Goal: Task Accomplishment & Management: Use online tool/utility

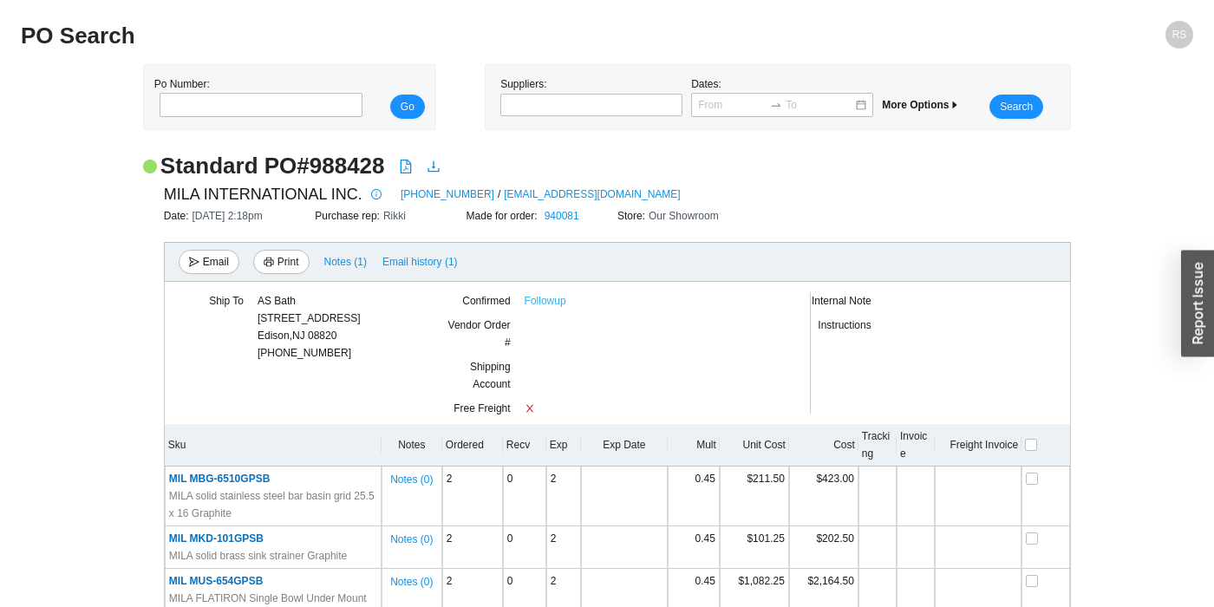
click at [540, 303] on link "Followup" at bounding box center [546, 300] width 42 height 17
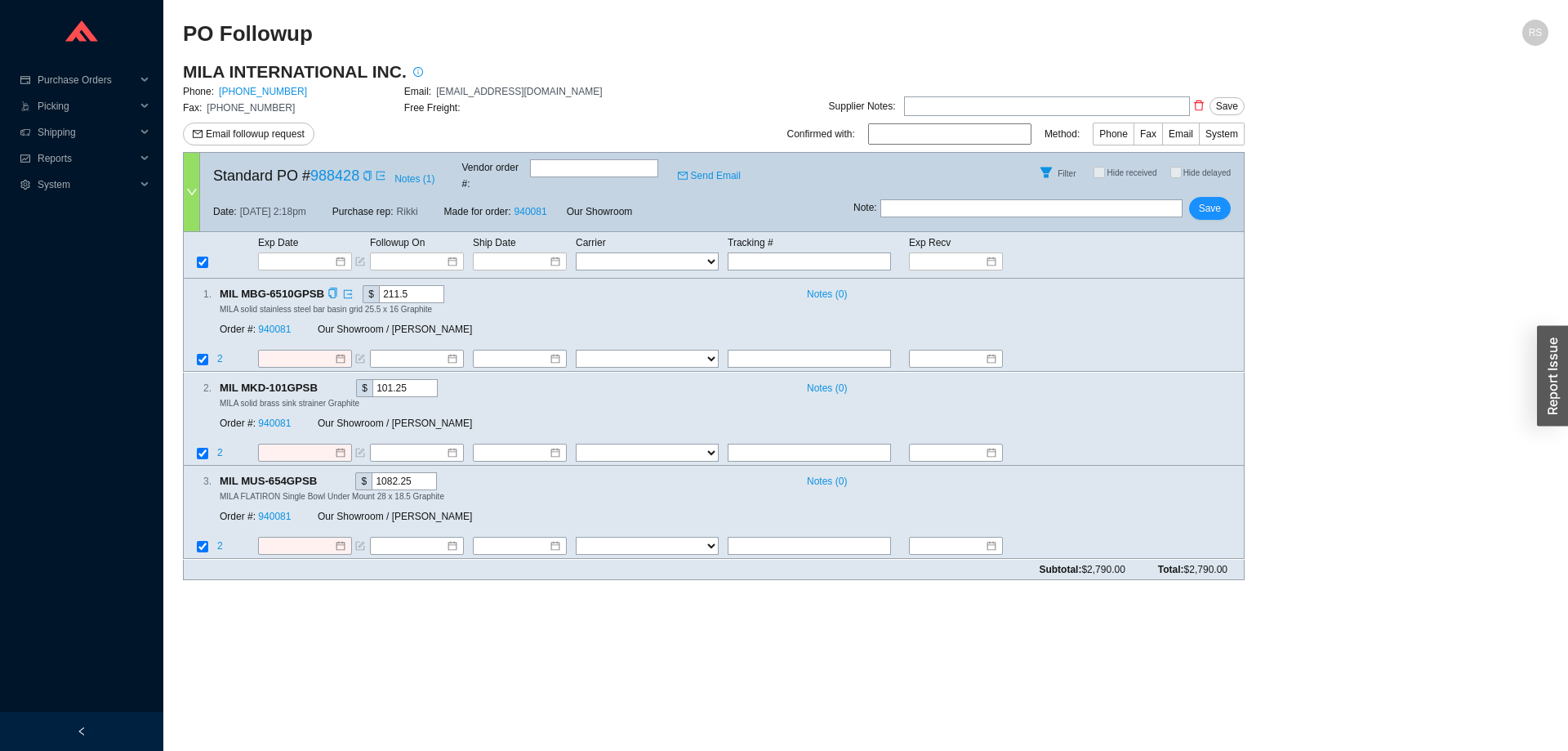
click at [1122, 303] on div "MILA solid stainless steel bar basin grid 25.5 x 16 Graphite" at bounding box center [725, 309] width 1011 height 11
click at [262, 93] on link "646-415-8666" at bounding box center [263, 91] width 89 height 11
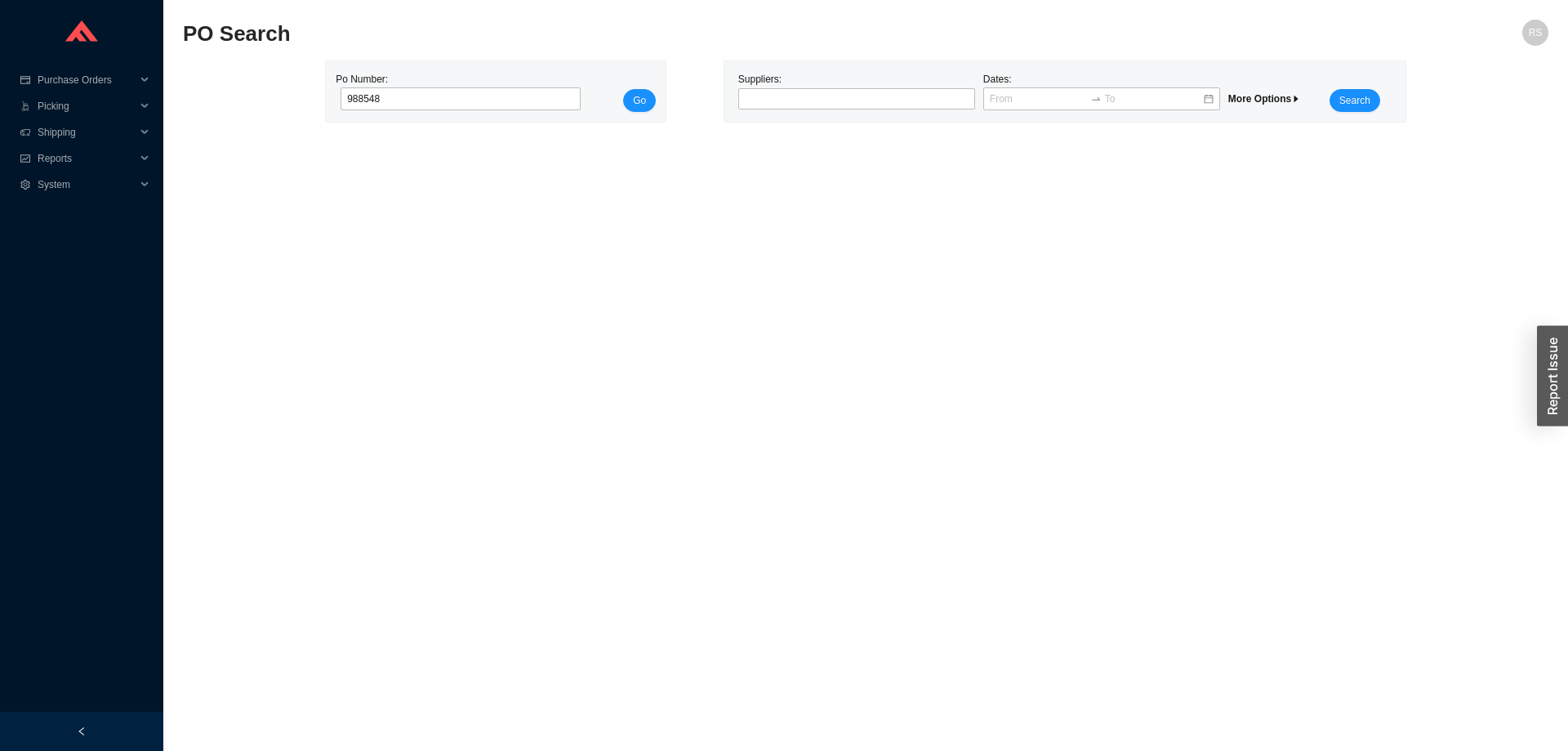
type input "988548"
click at [642, 95] on span "Go" at bounding box center [639, 100] width 13 height 16
type input "988629"
click at [648, 100] on button "Go" at bounding box center [639, 101] width 33 height 23
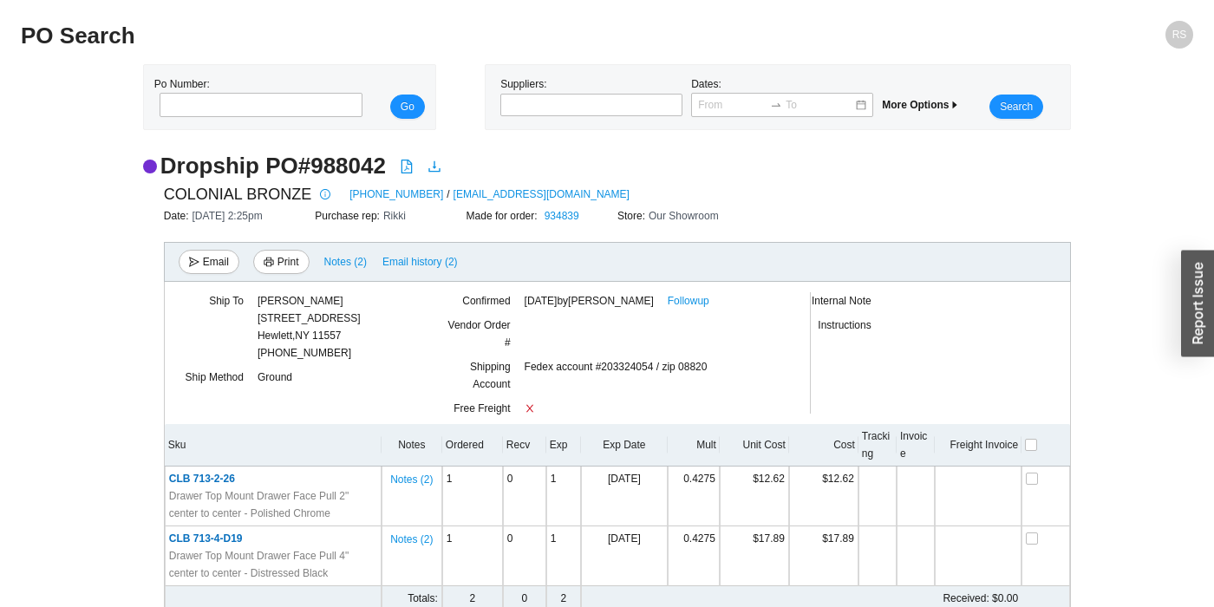
click at [613, 365] on div "Fedex account #203324054 / zip 08820" at bounding box center [650, 379] width 250 height 42
copy div "203324054"
click at [683, 303] on link "Followup" at bounding box center [689, 300] width 42 height 17
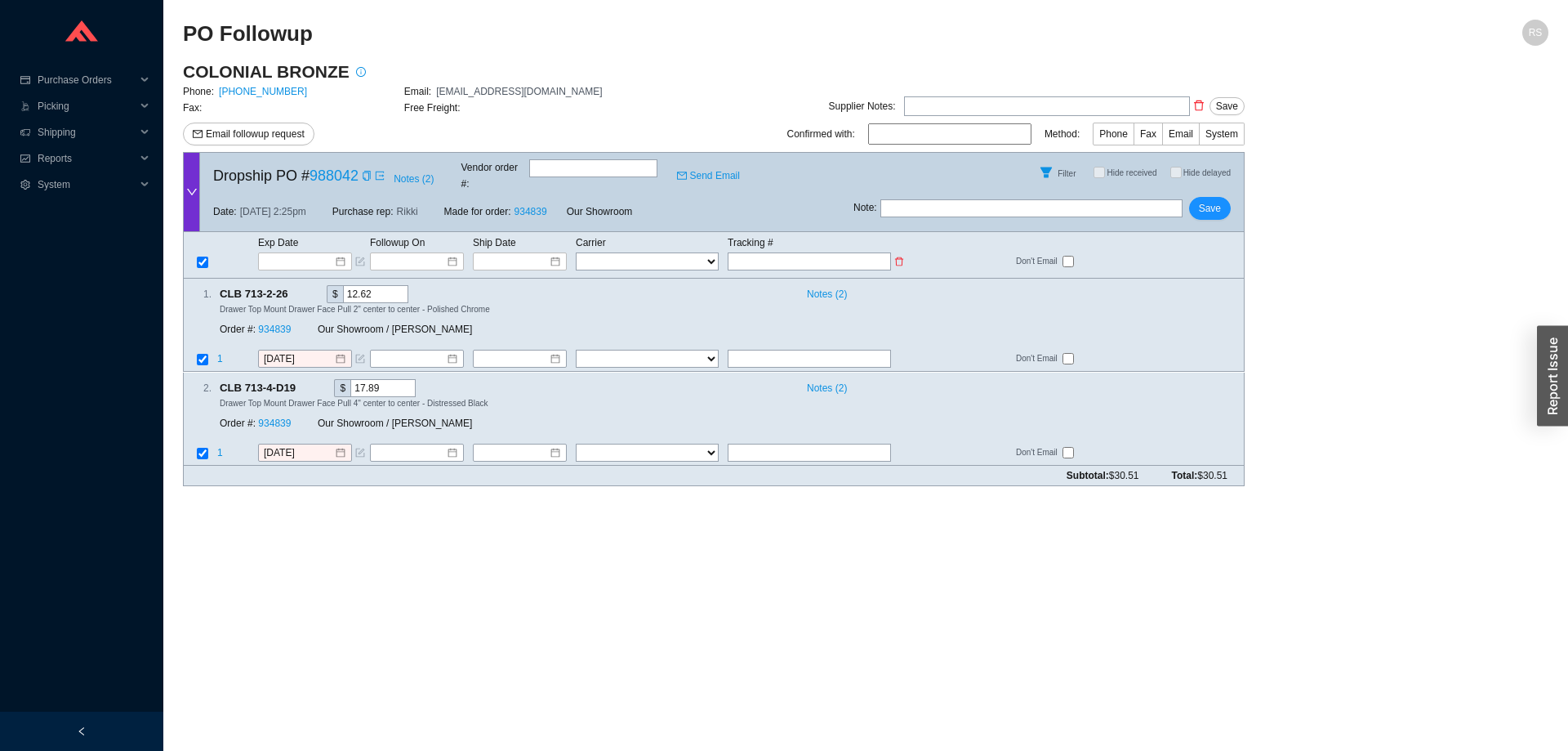
click at [592, 236] on td "Carrier" at bounding box center [651, 242] width 152 height 18
click at [575, 253] on select "FedEx UPS ---------------- 2 Day Transportation INC A&B Freight A. [PERSON_NAME…" at bounding box center [647, 261] width 143 height 18
select select "1"
click option "FedEx" at bounding box center [0, 0] width 0 height 0
select select "1"
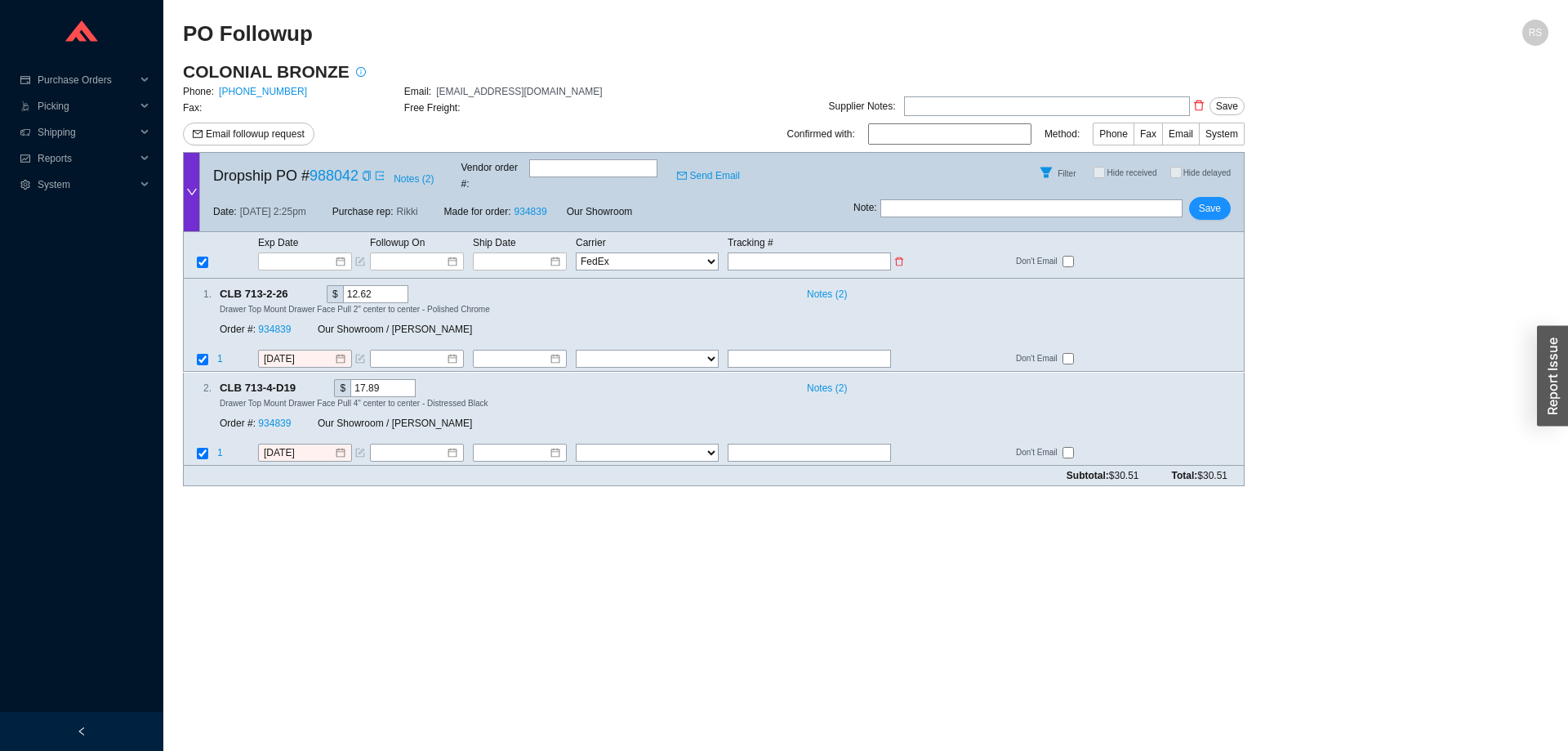
select select "1"
click at [738, 253] on input "text" at bounding box center [809, 261] width 163 height 18
type input "3"
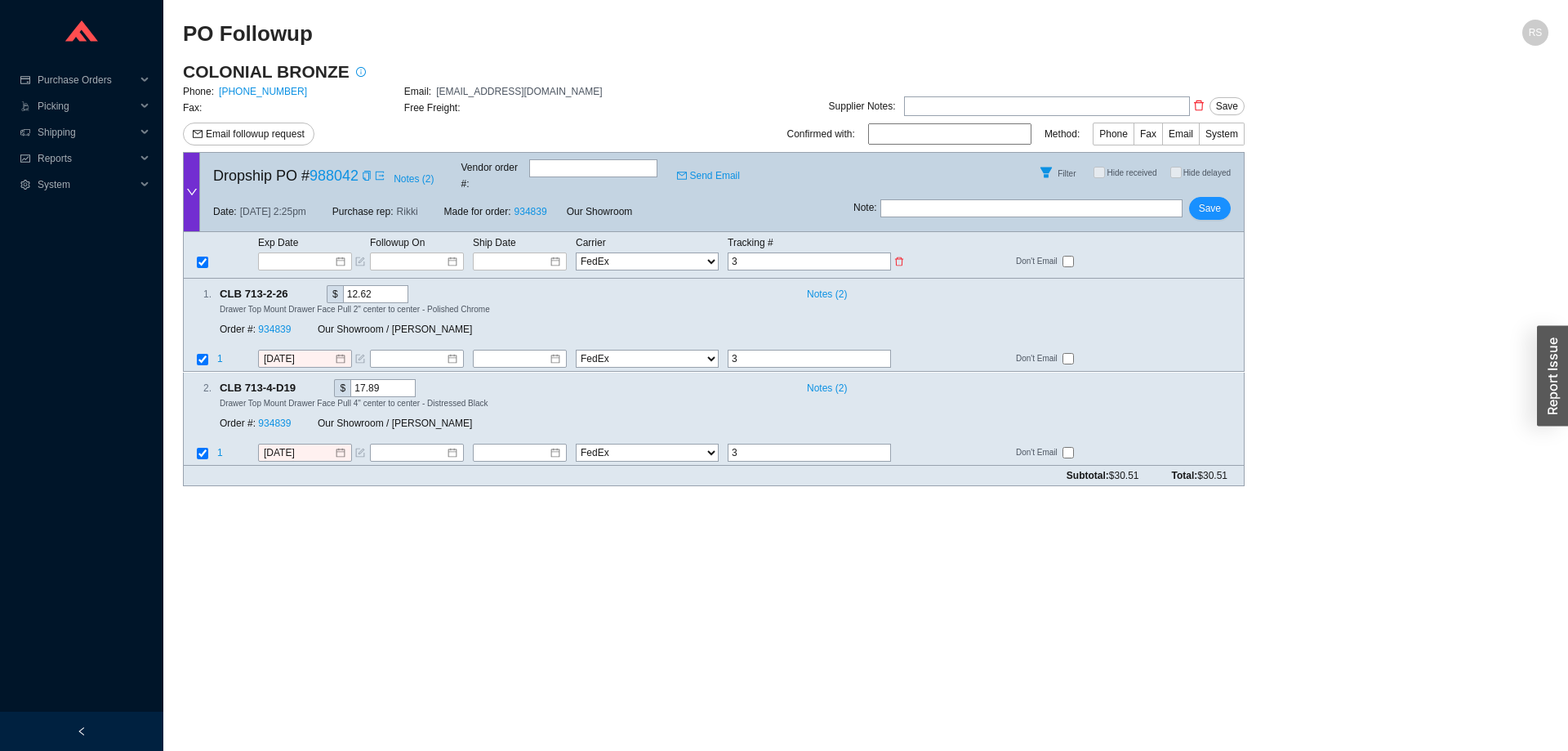
type input "39"
type input "393"
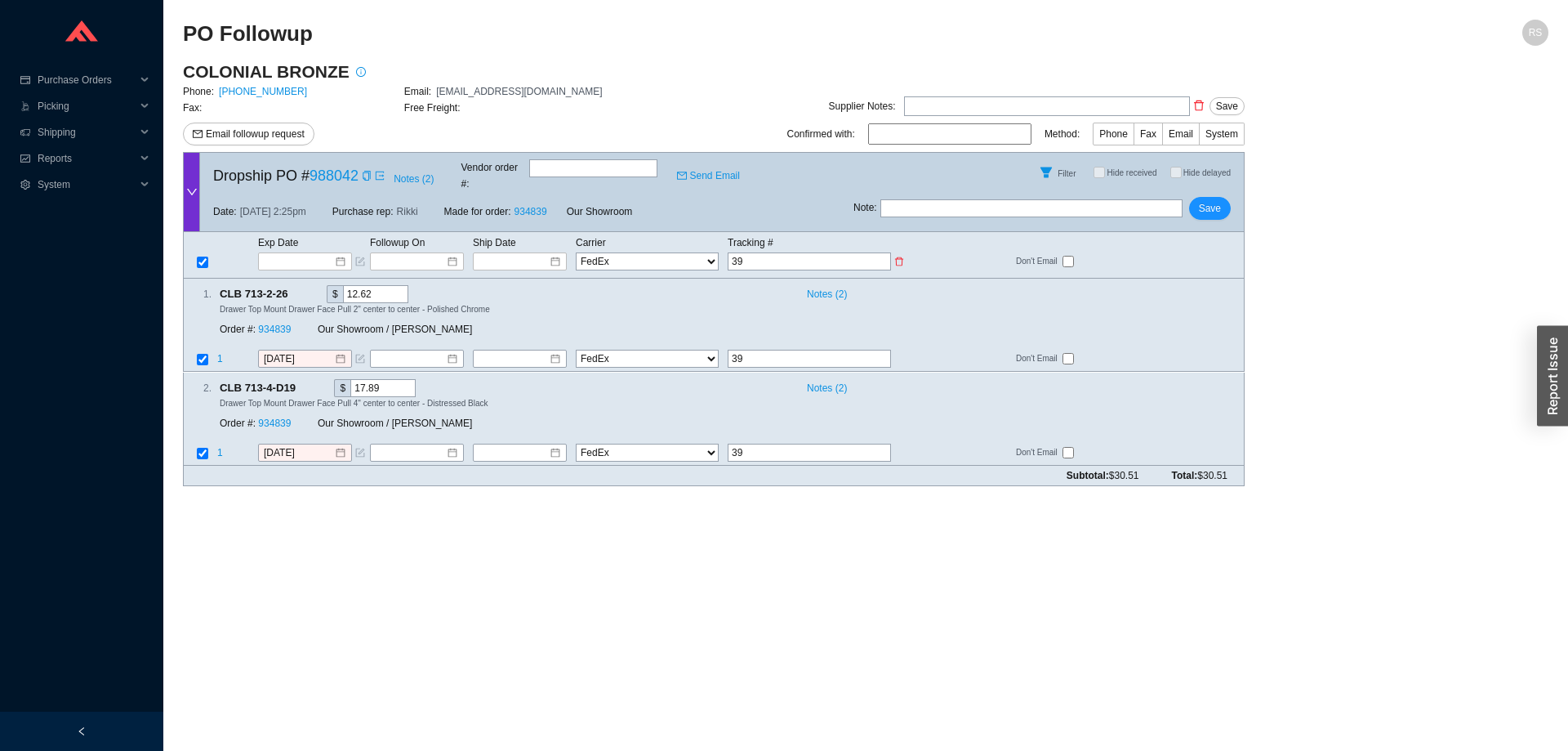
type input "393"
type input "3933"
type input "39339"
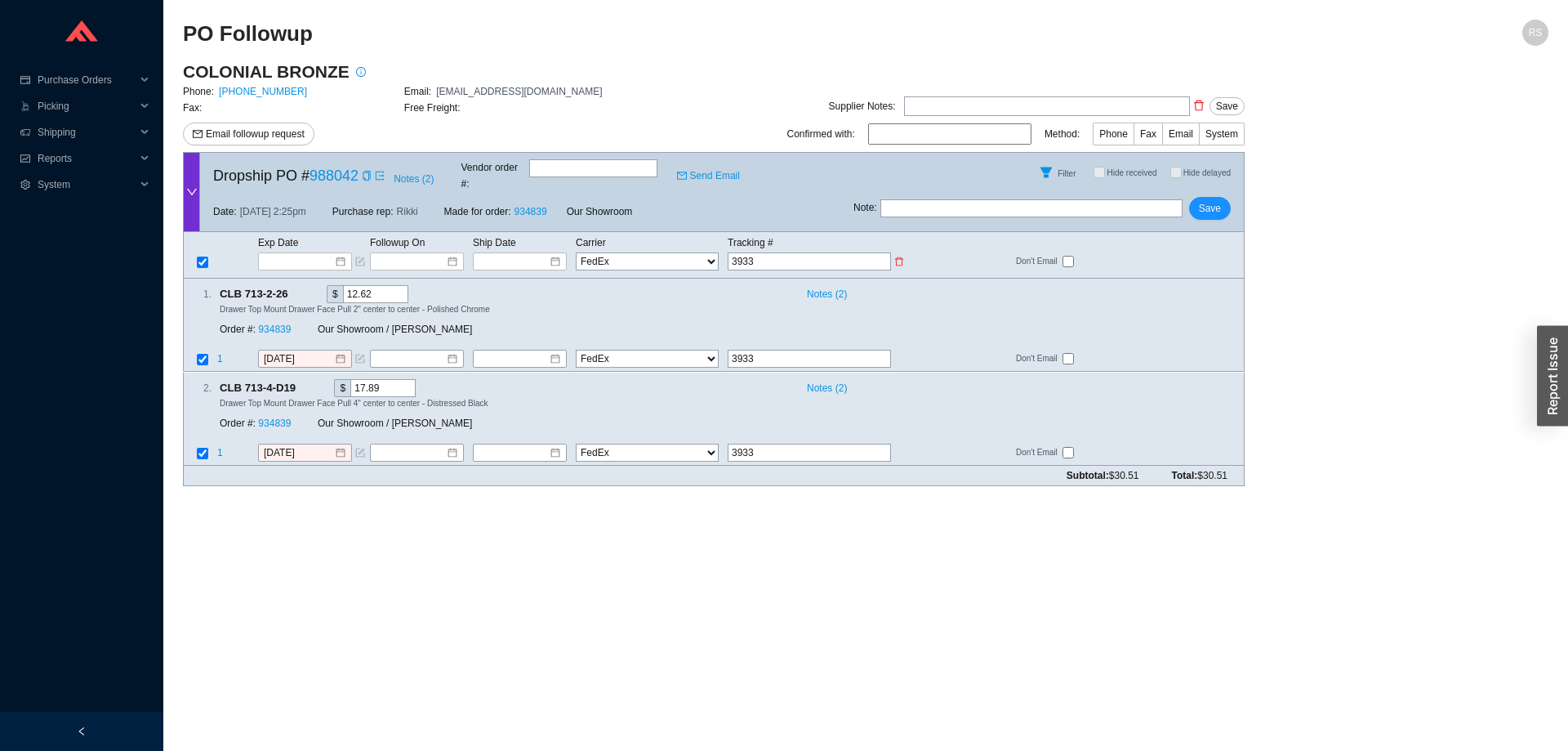
type input "39339"
type input "393398"
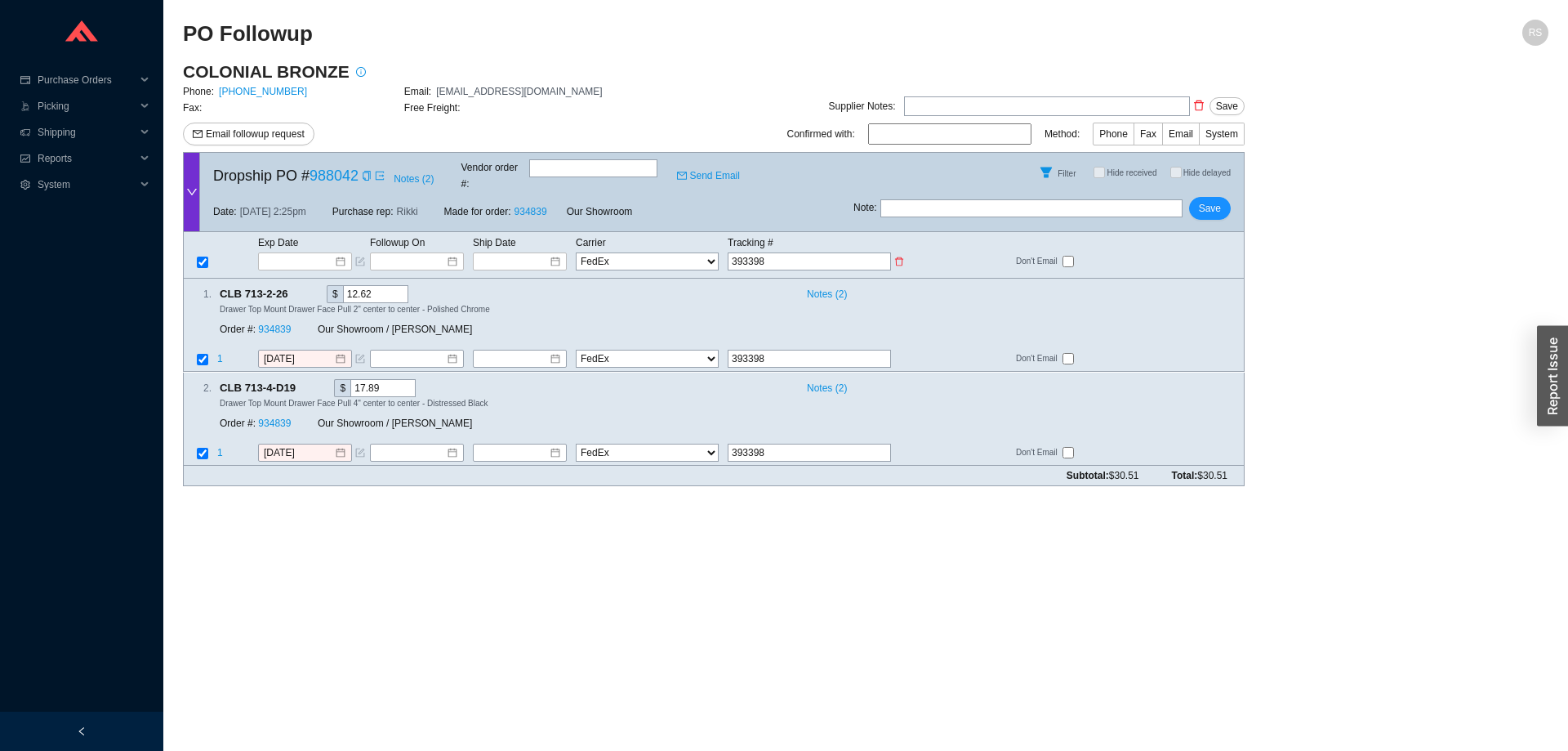
type input "3933988"
type input "39339885"
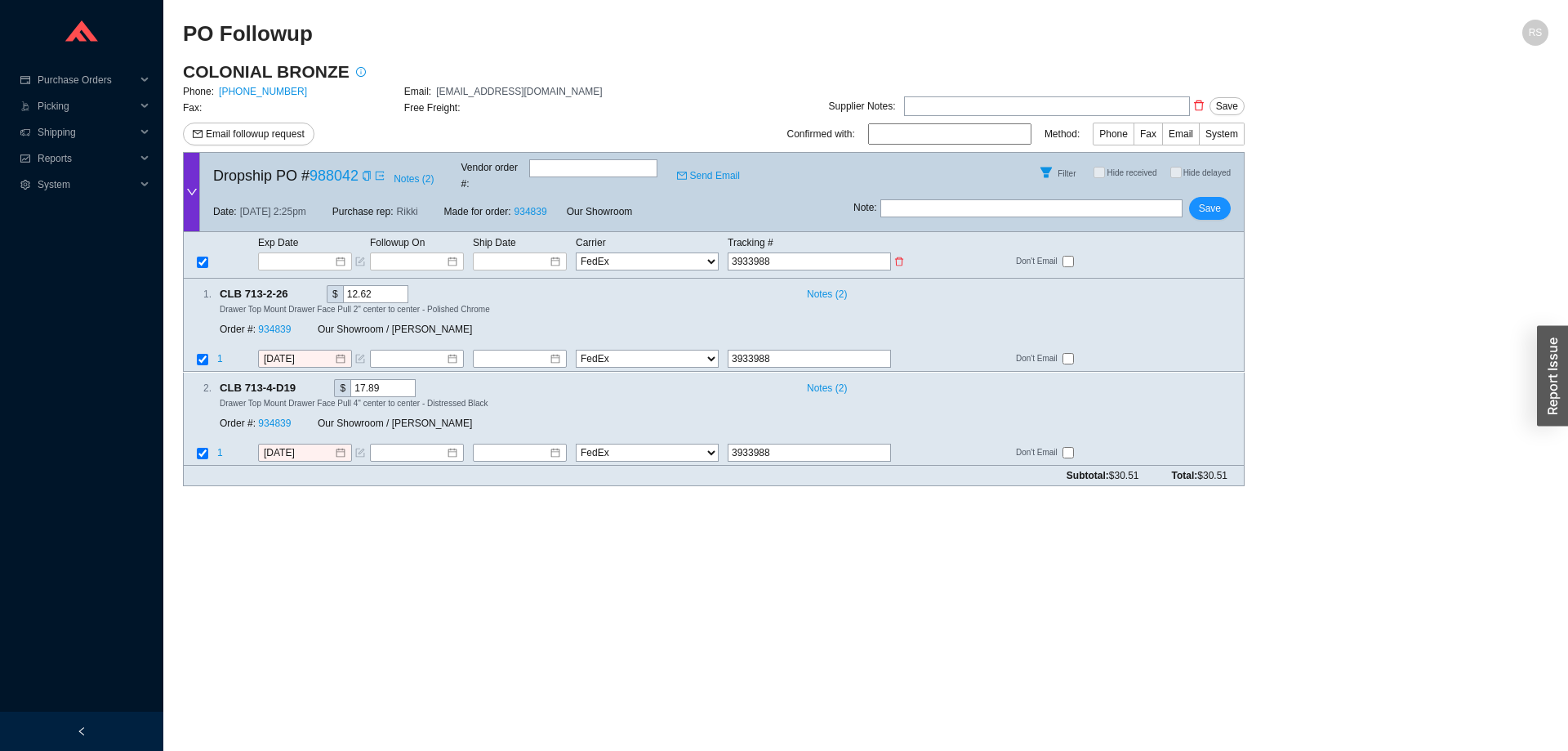
type input "39339885"
type input "393398858"
type input "3933988585"
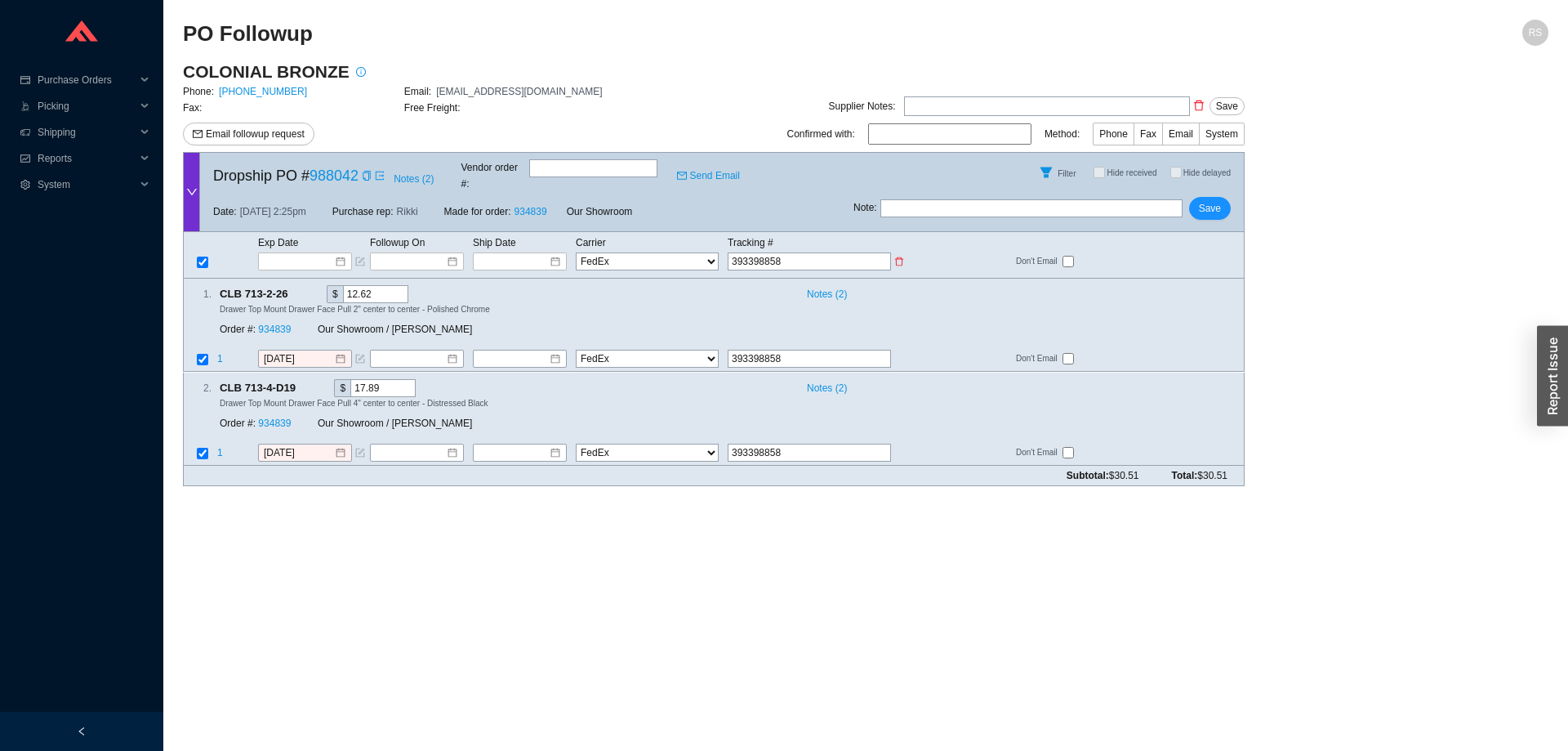
type input "3933988585"
type input "39339885856"
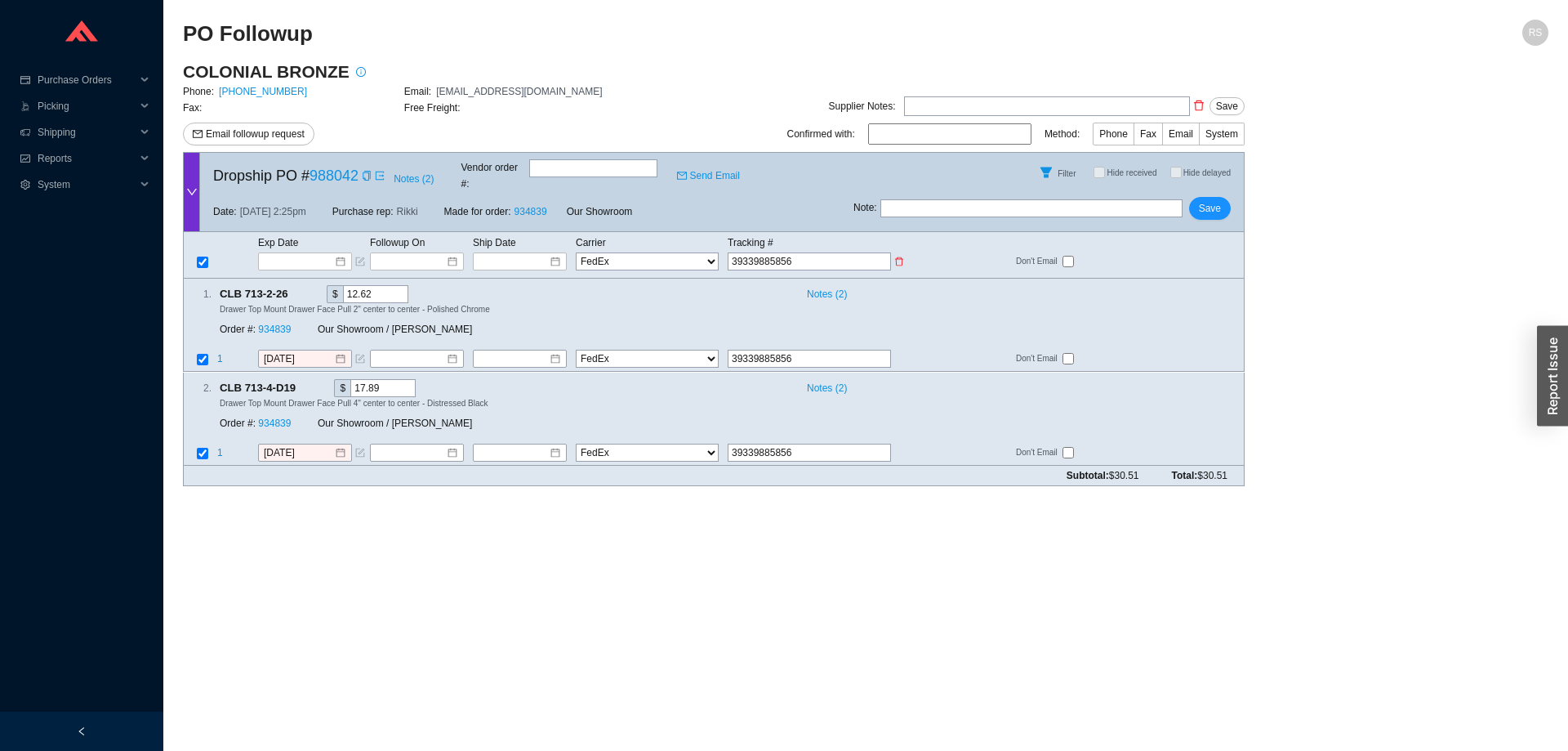
type input "393398858560"
click at [518, 253] on input at bounding box center [514, 261] width 70 height 16
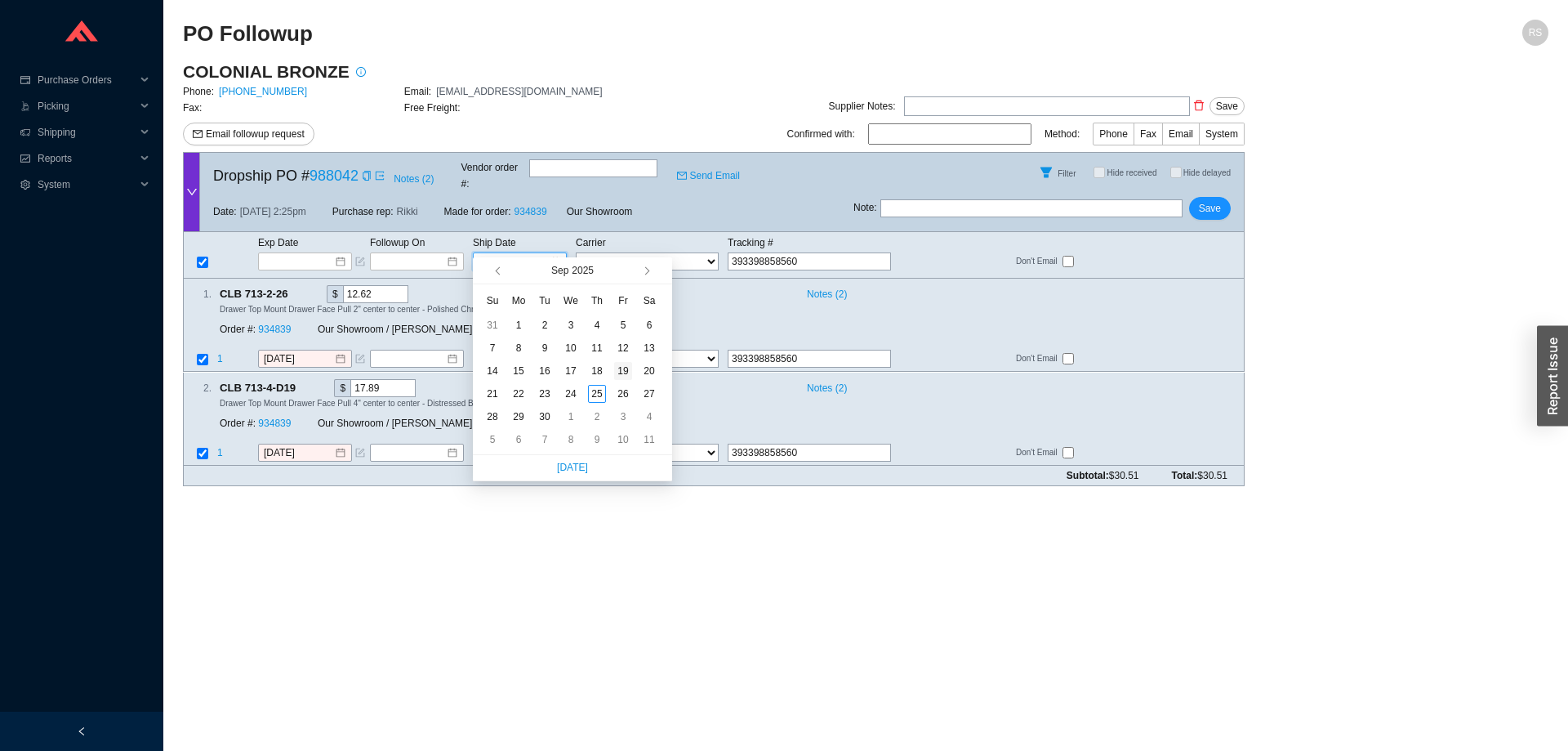
type input "9/19/2025"
click at [624, 369] on div "19" at bounding box center [622, 370] width 18 height 18
type input "9/19/2025"
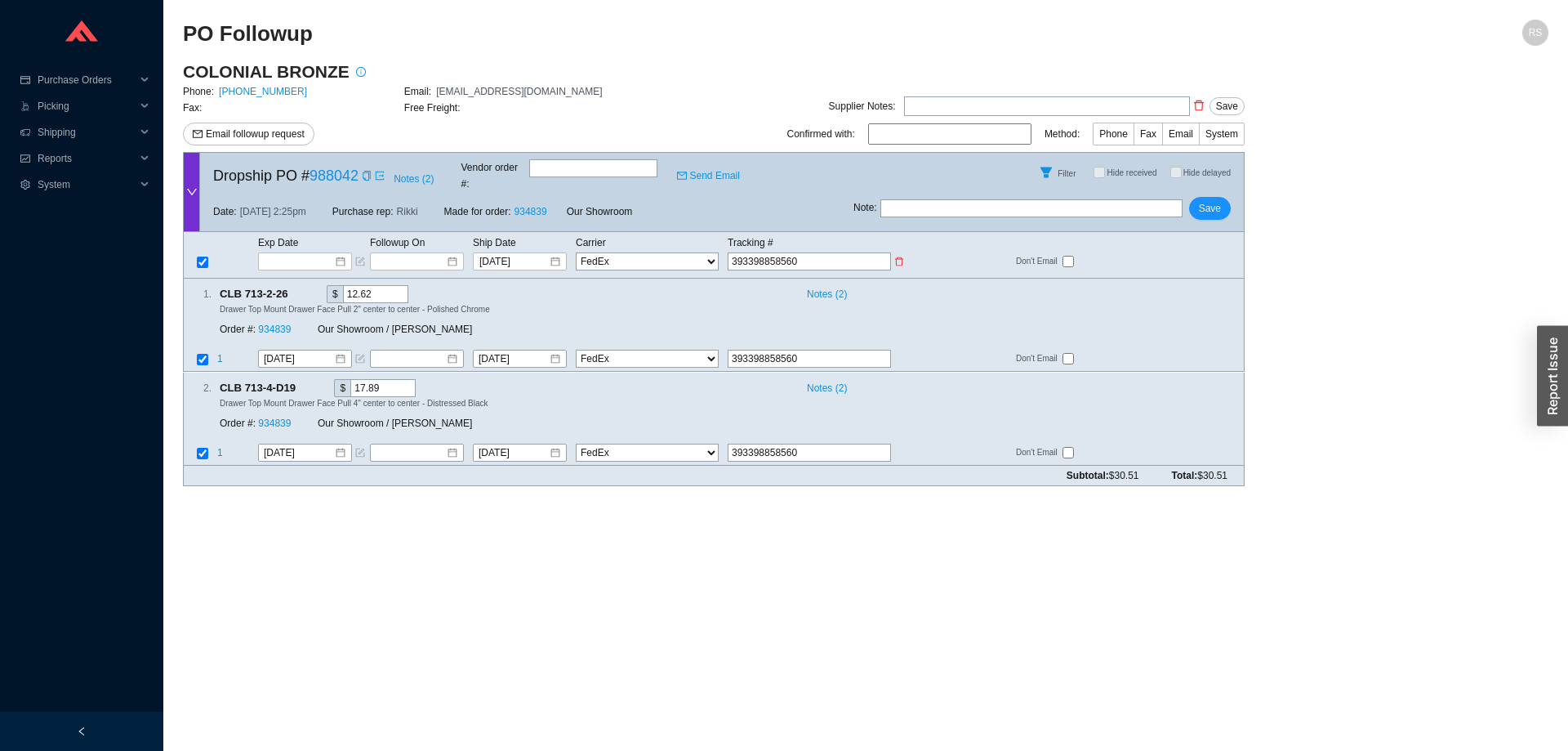
drag, startPoint x: 804, startPoint y: 240, endPoint x: 701, endPoint y: 239, distance: 103.0
click at [728, 253] on input "393398858560" at bounding box center [809, 261] width 163 height 18
click at [521, 253] on input "9/19/2025" at bounding box center [514, 261] width 70 height 16
click at [1125, 134] on span "Phone" at bounding box center [1113, 134] width 28 height 11
click at [1134, 138] on input "Phone" at bounding box center [1134, 138] width 0 height 0
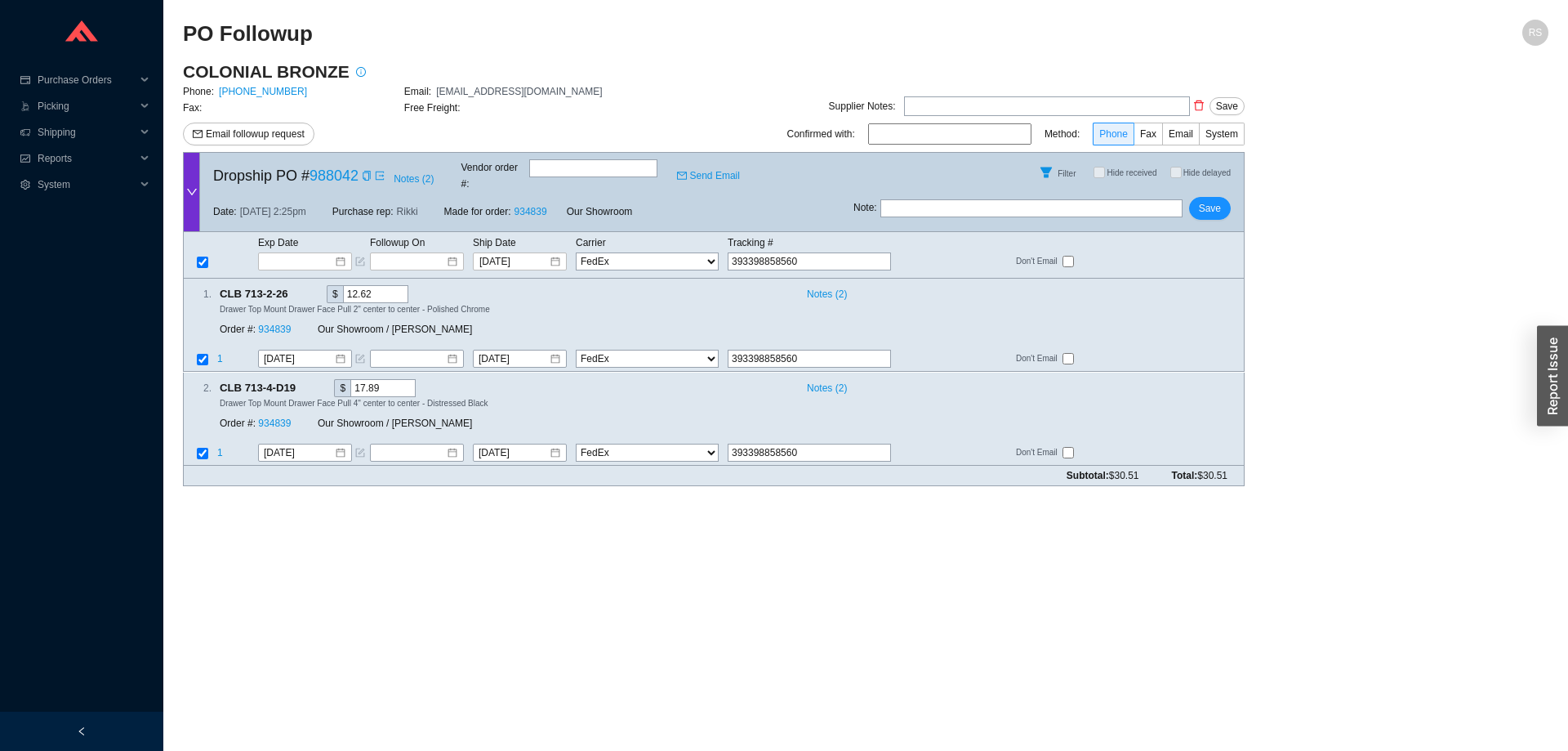
click at [988, 139] on input at bounding box center [949, 134] width 163 height 22
type input "Nick"
drag, startPoint x: 741, startPoint y: 243, endPoint x: 708, endPoint y: 241, distance: 33.1
click at [728, 253] on input "393398858560" at bounding box center [809, 261] width 163 height 18
drag, startPoint x: 749, startPoint y: 239, endPoint x: 747, endPoint y: 255, distance: 16.1
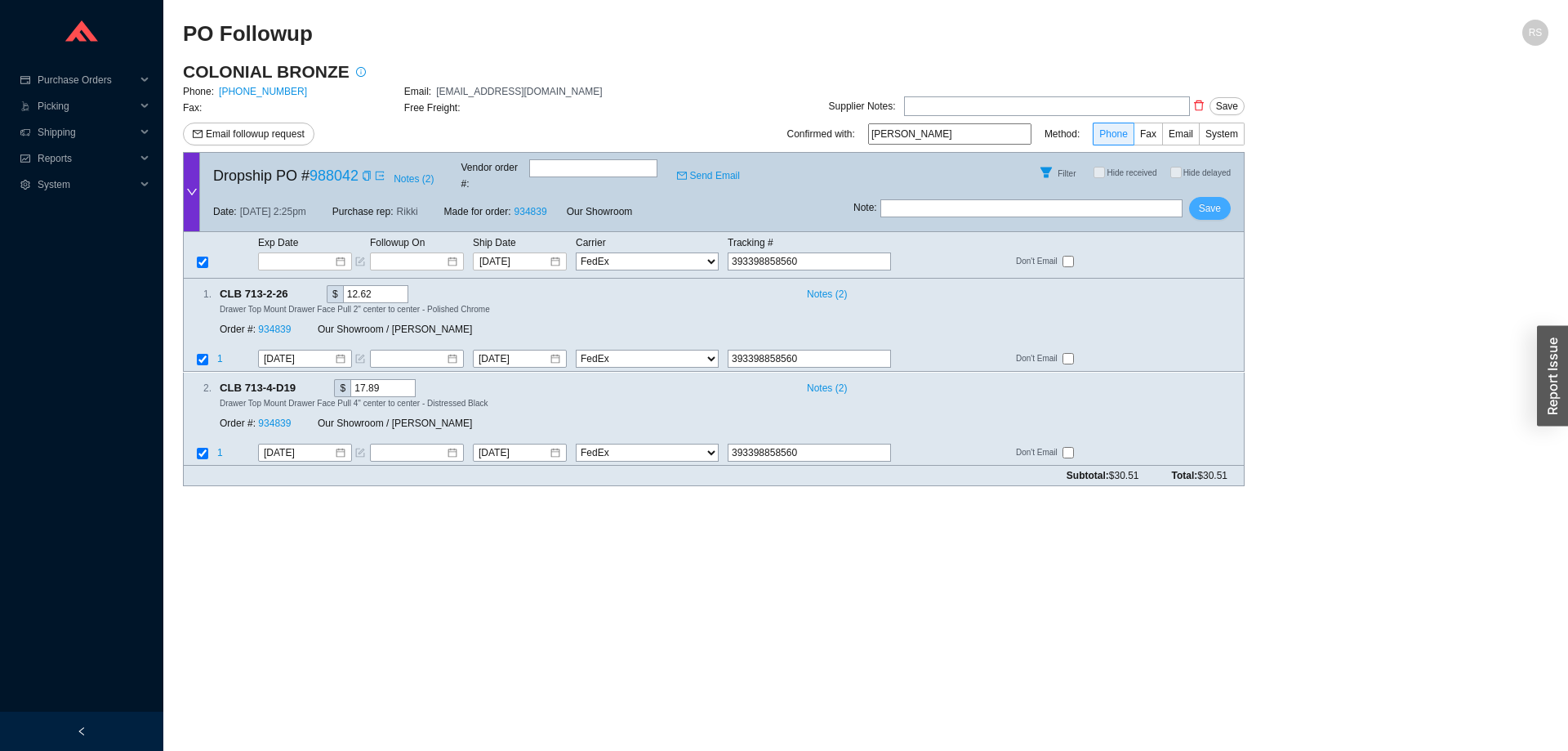
click at [1199, 199] on button "Save" at bounding box center [1210, 208] width 41 height 23
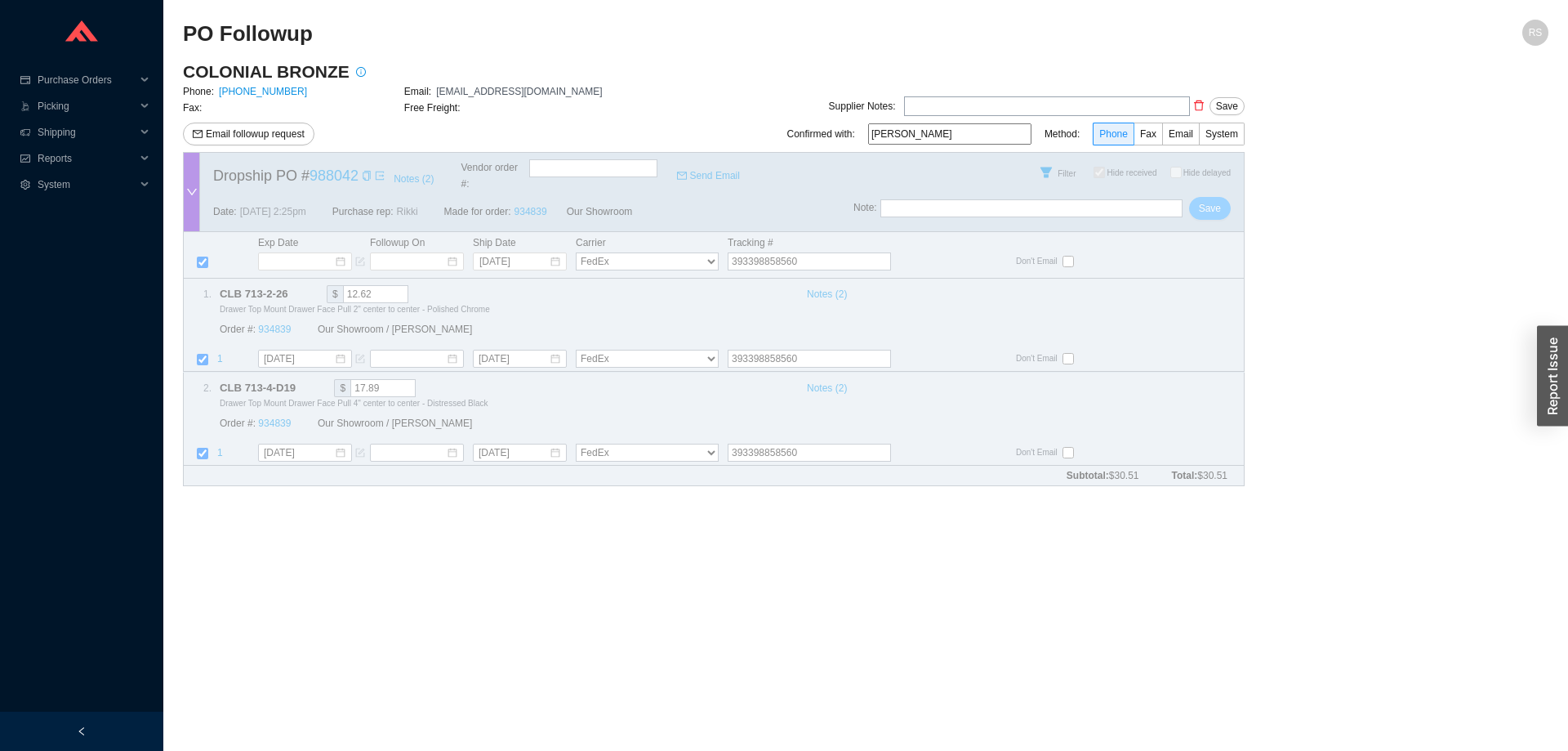
checkbox input "true"
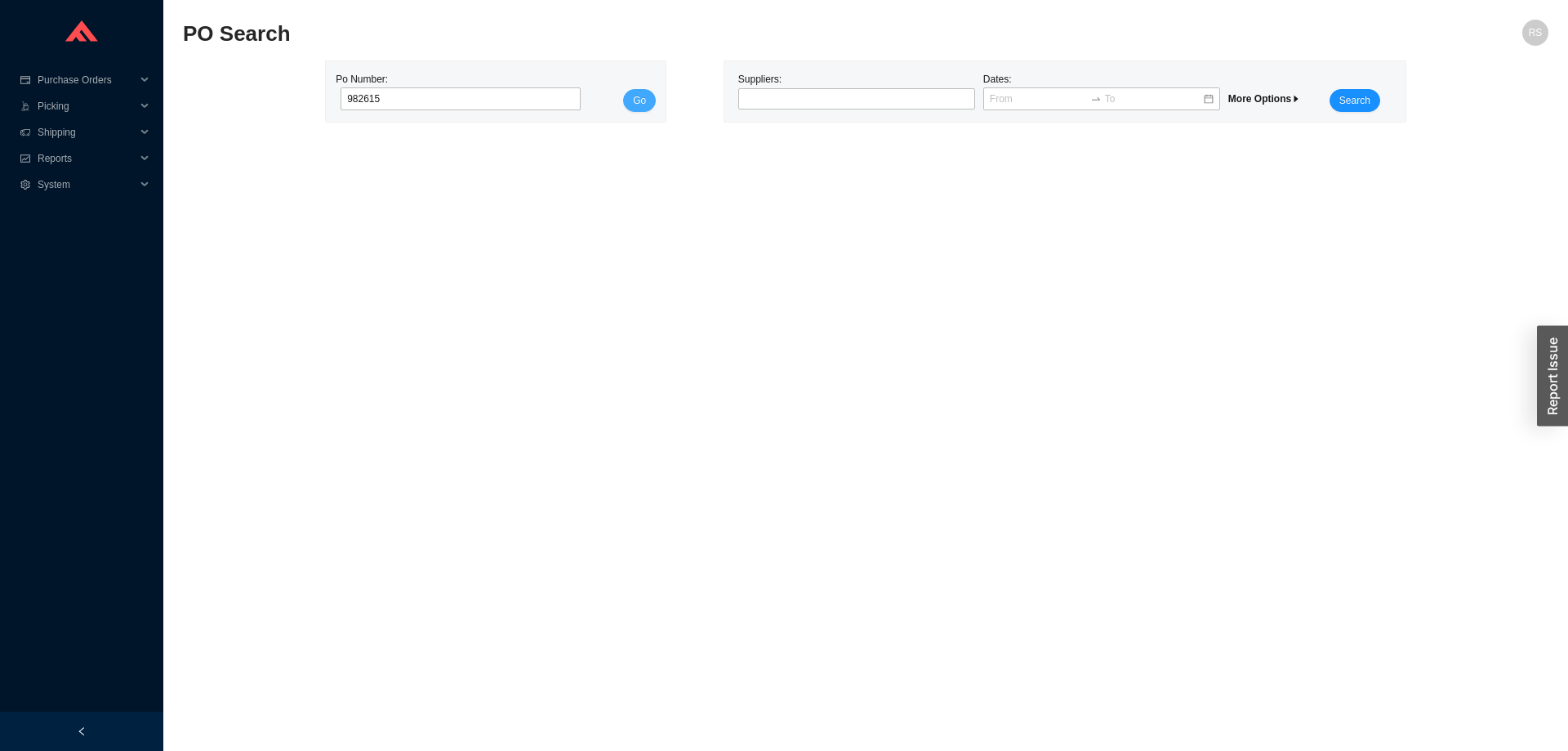
type input "982615"
click at [641, 100] on span "Go" at bounding box center [639, 100] width 13 height 16
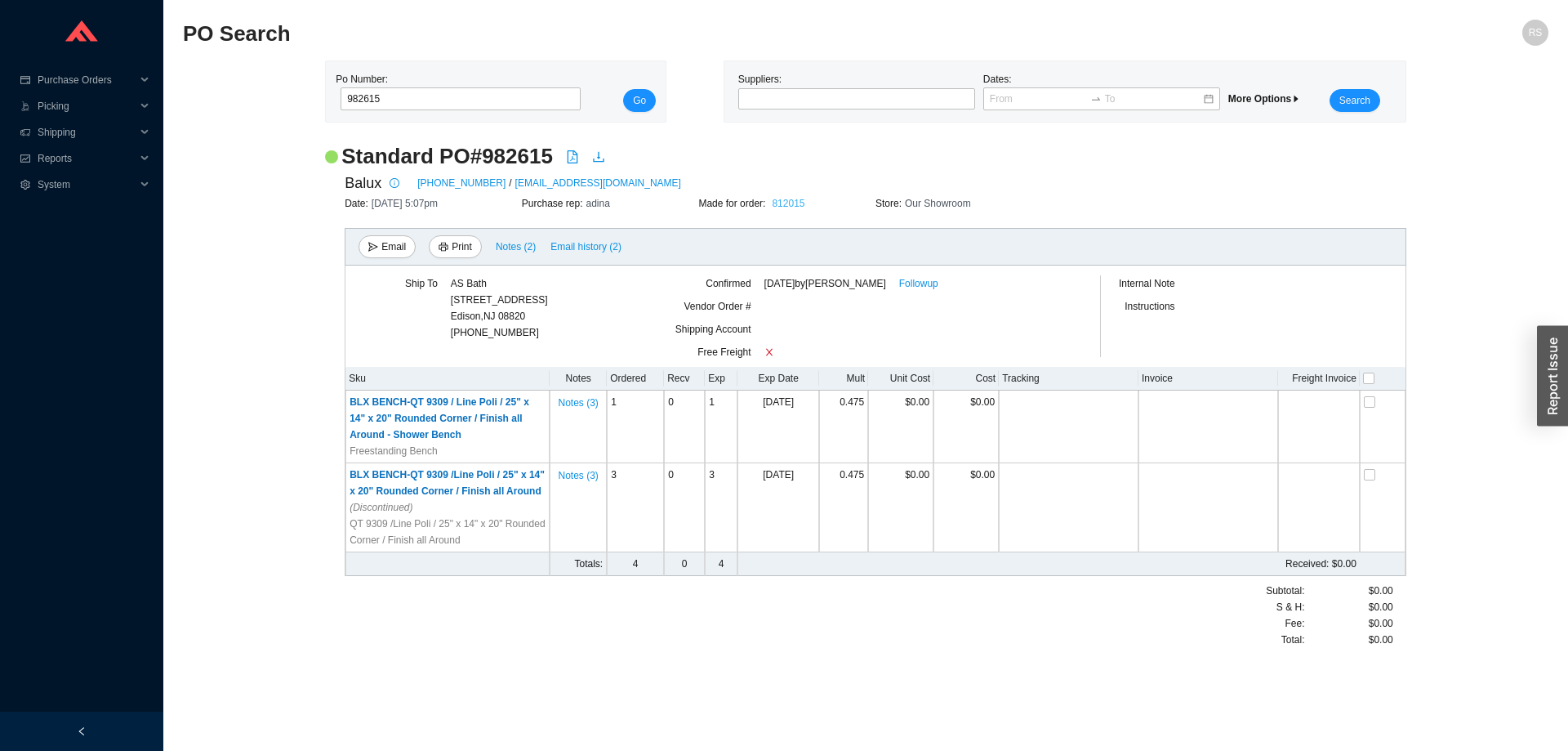
click at [798, 204] on link "812015" at bounding box center [788, 204] width 33 height 11
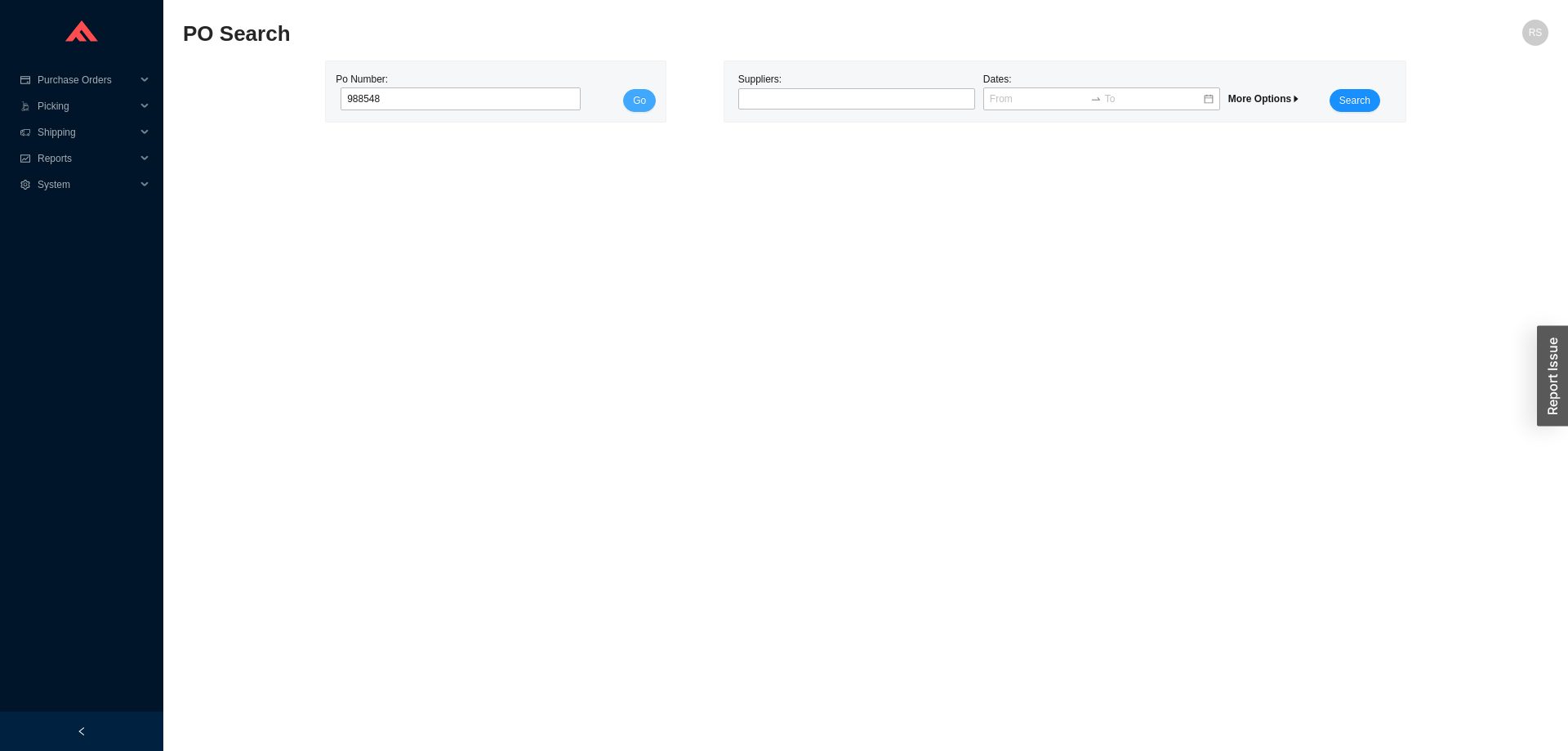
type input "988548"
click at [644, 102] on span "Go" at bounding box center [639, 100] width 13 height 16
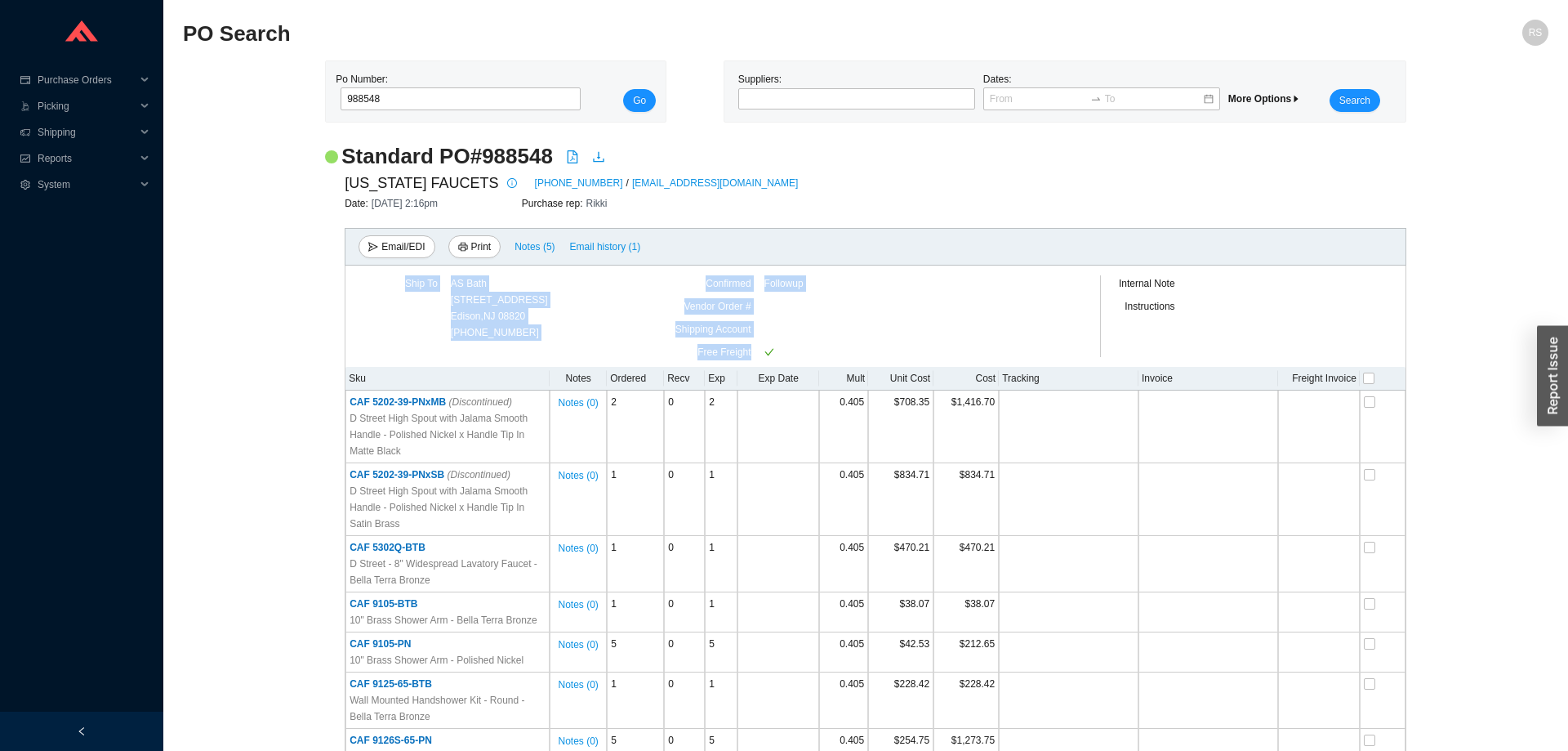
drag, startPoint x: 486, startPoint y: 519, endPoint x: 300, endPoint y: 359, distance: 245.3
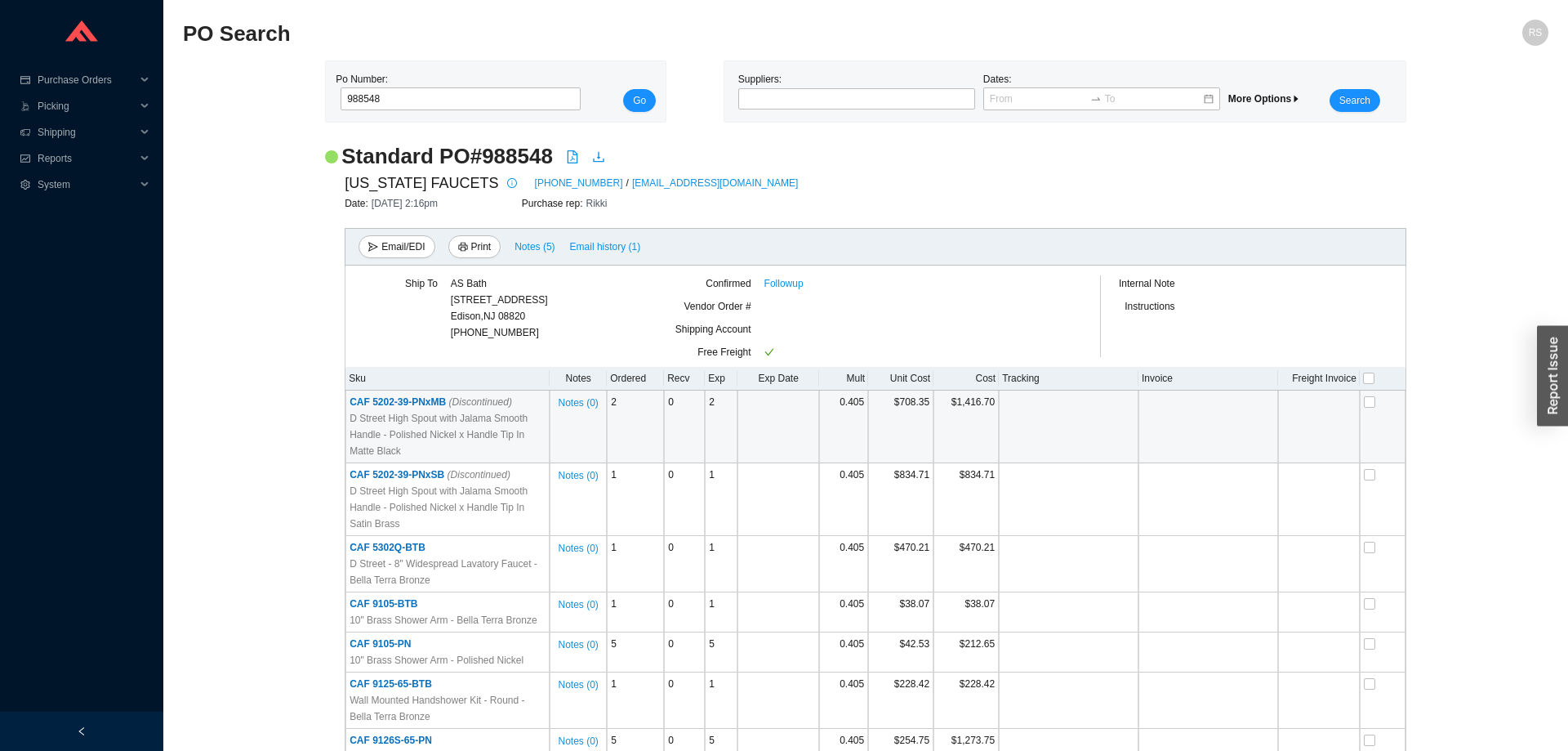
click at [415, 406] on span "CAF 5202-39-PNxMB (Discontinued)" at bounding box center [430, 402] width 163 height 11
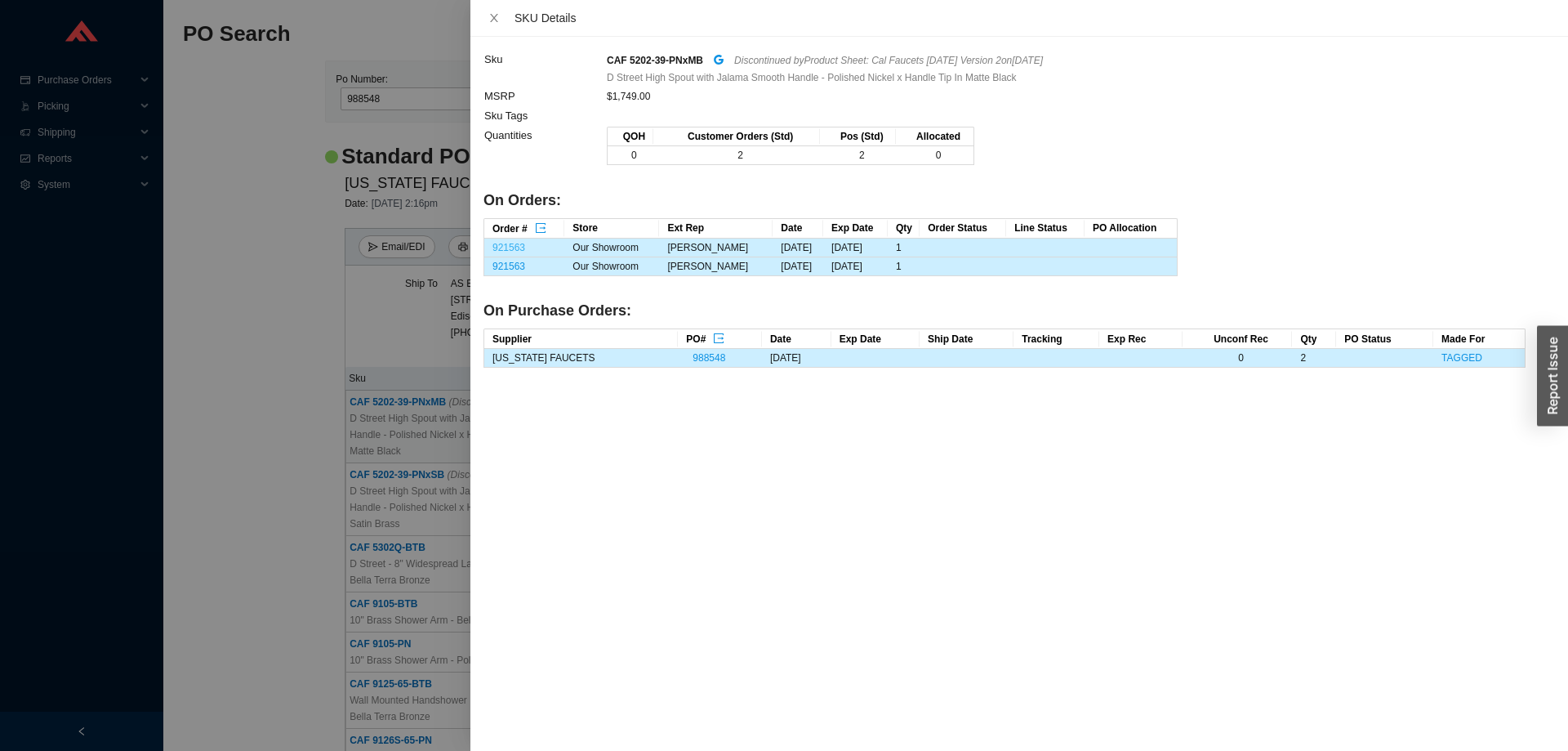
click at [516, 247] on link "921563" at bounding box center [509, 248] width 33 height 11
click at [203, 170] on div at bounding box center [784, 375] width 1568 height 751
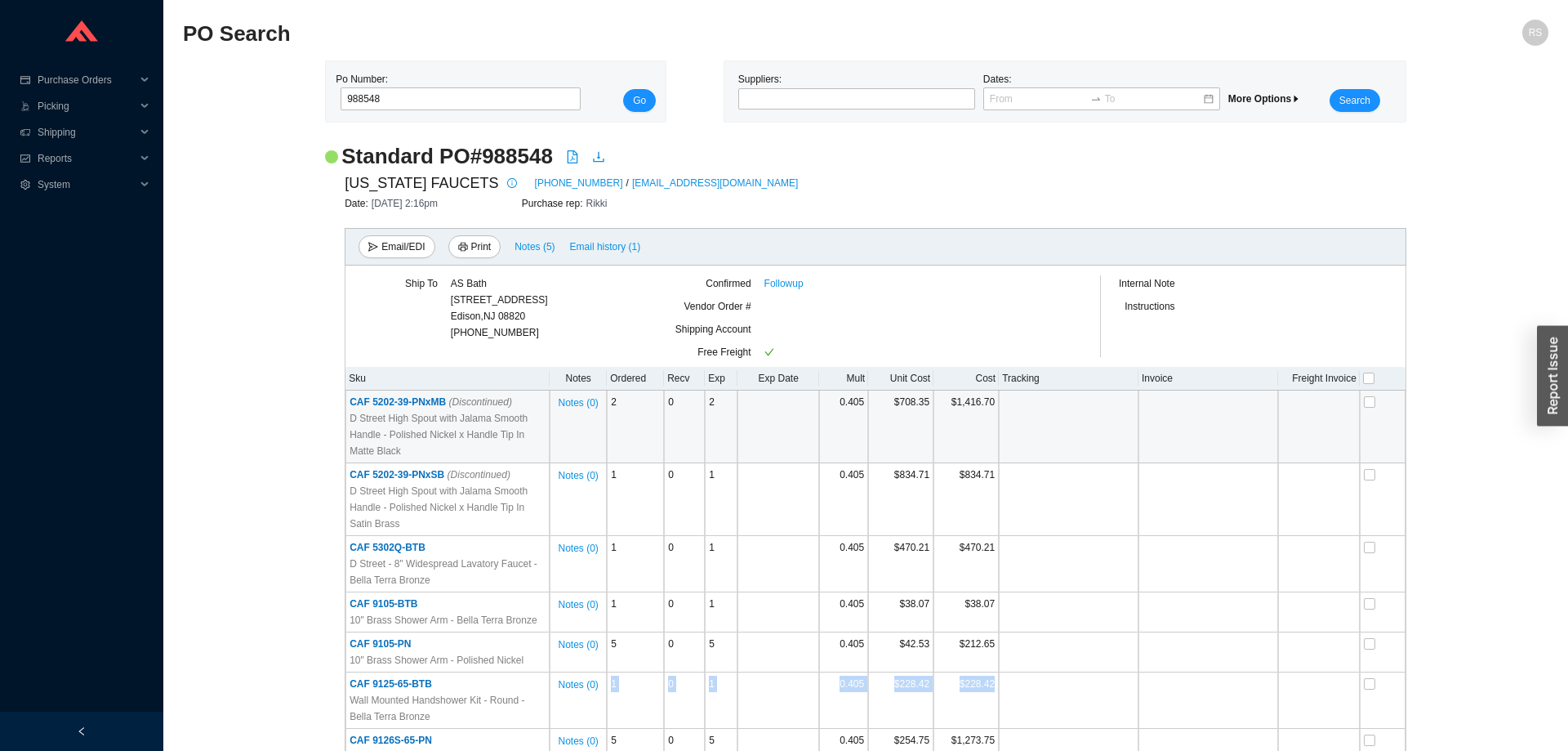
drag, startPoint x: 187, startPoint y: 41, endPoint x: 1511, endPoint y: 708, distance: 1482.5
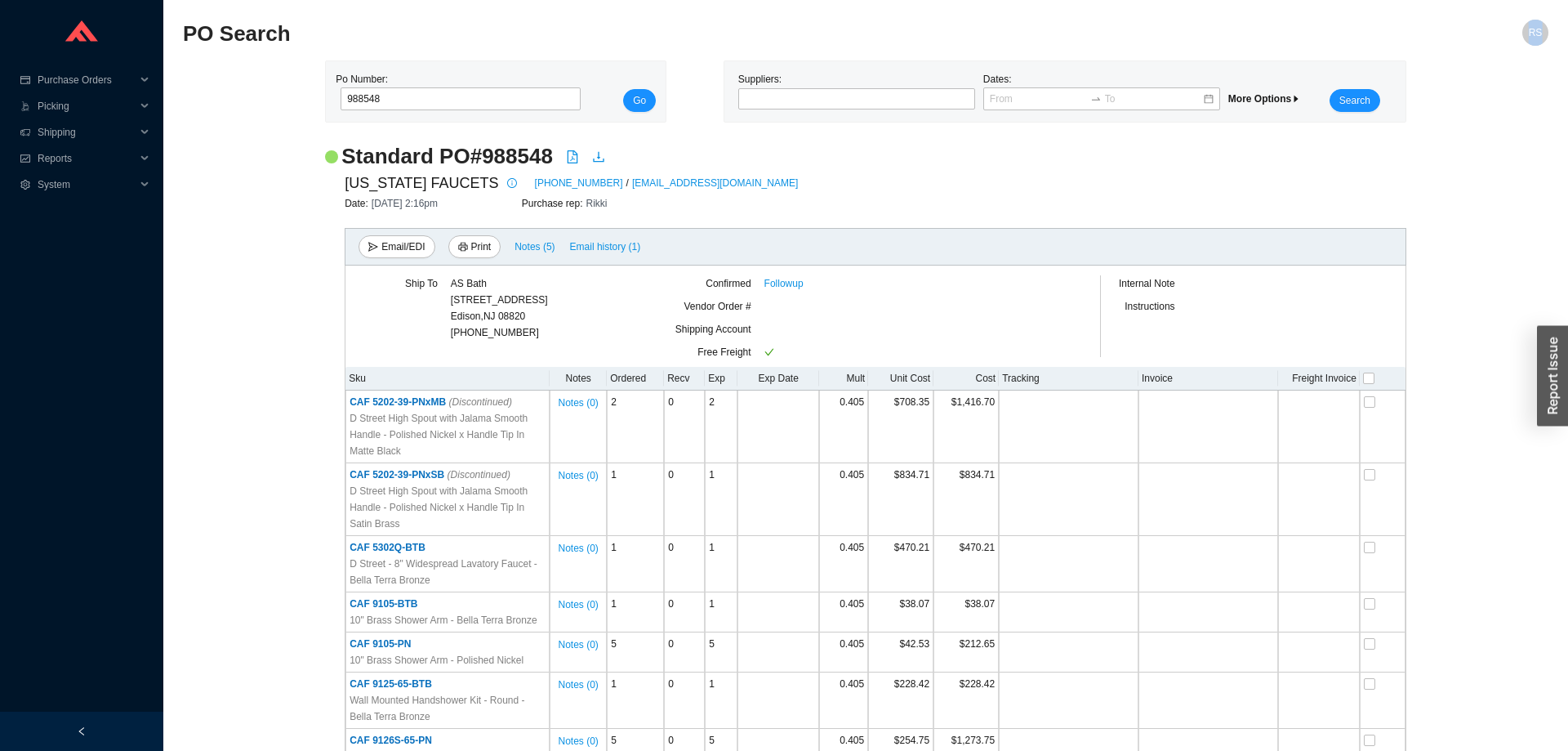
drag, startPoint x: 1468, startPoint y: 685, endPoint x: 416, endPoint y: 15, distance: 1247.2
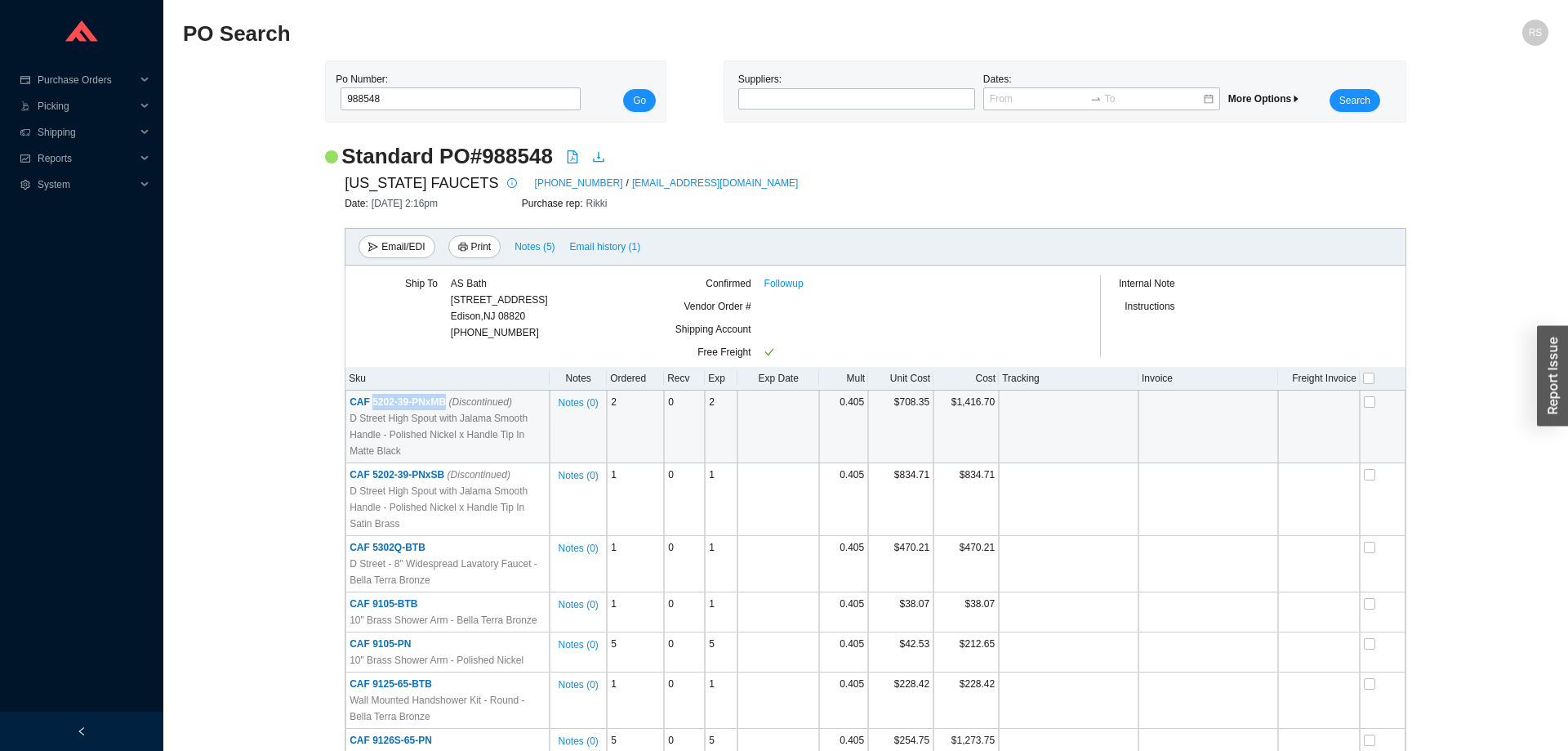
drag, startPoint x: 447, startPoint y: 393, endPoint x: 372, endPoint y: 398, distance: 75.2
click at [372, 398] on td "CAF 5202-39-PNxMB (Discontinued) D Street High Spout with Jalama Smooth Handle …" at bounding box center [447, 427] width 204 height 73
copy span "5202-39-PNxMB"
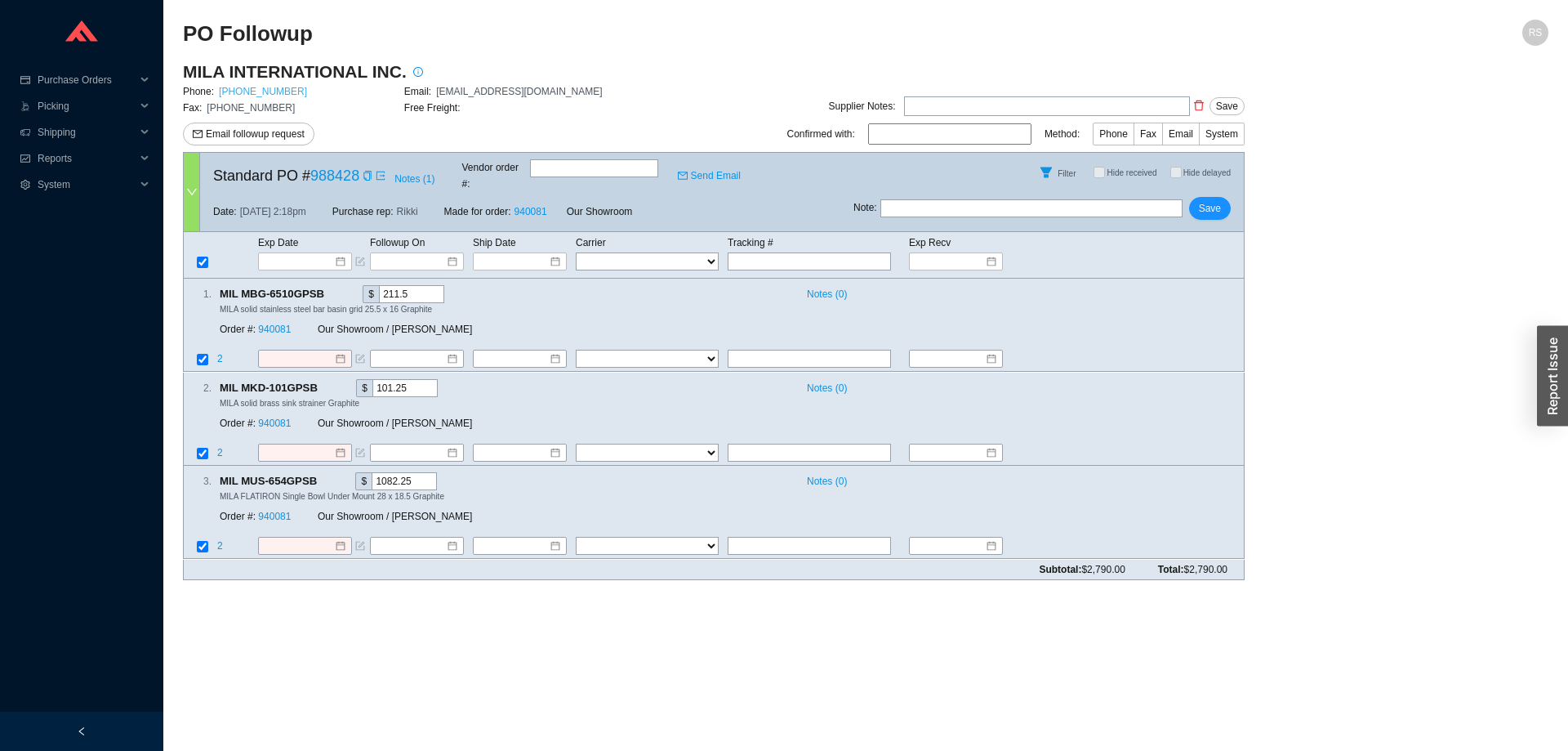
click at [237, 95] on link "[PHONE_NUMBER]" at bounding box center [263, 91] width 89 height 11
click at [666, 104] on div "Supplier Notes: Save" at bounding box center [934, 105] width 619 height 22
drag, startPoint x: 456, startPoint y: 489, endPoint x: 174, endPoint y: 35, distance: 534.5
click at [174, 35] on section "PO Followup RS MILA INTERNATIONAL INC. Phone: [PHONE_NUMBER] Email: [EMAIL_ADDR…" at bounding box center [865, 375] width 1405 height 751
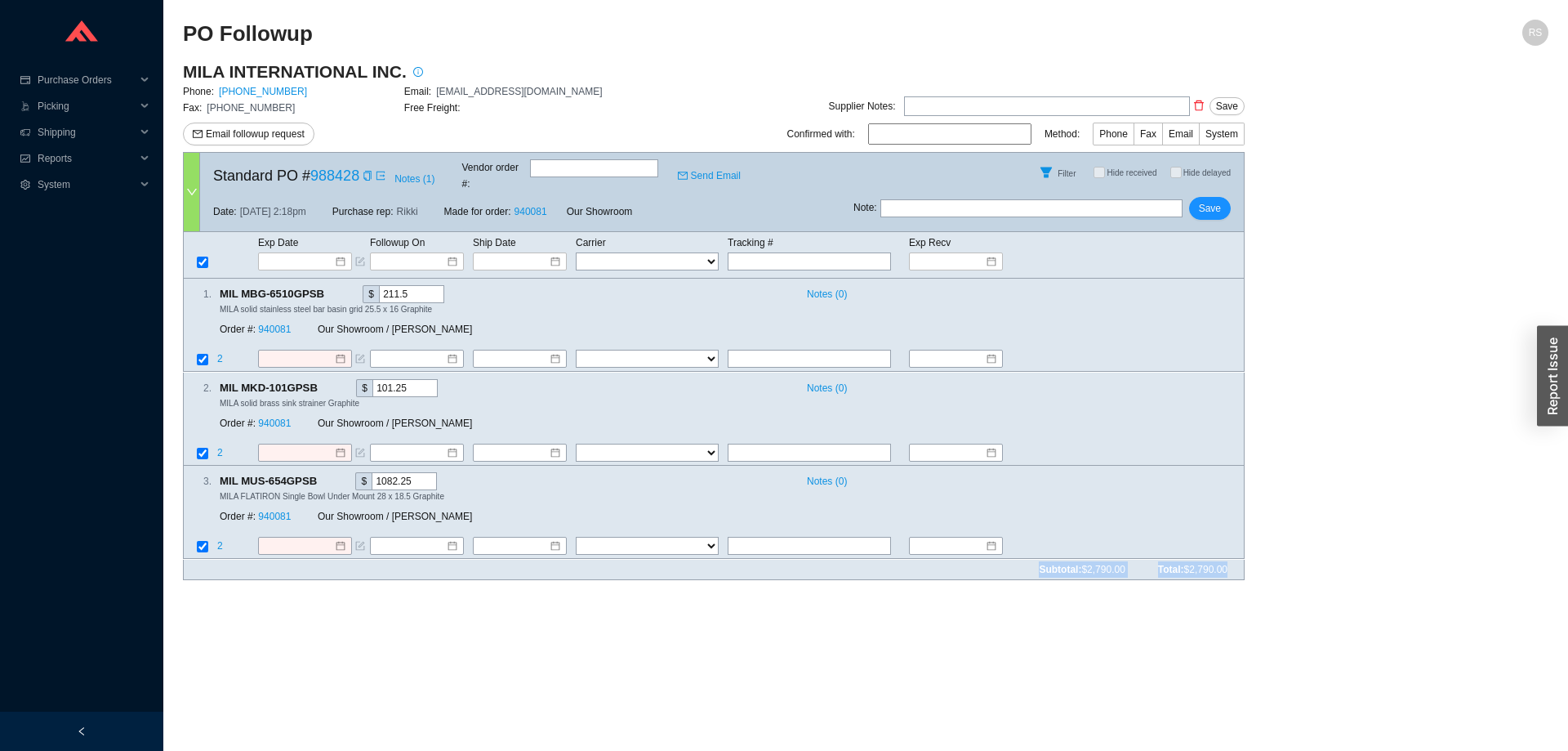
drag, startPoint x: 174, startPoint y: 31, endPoint x: 1232, endPoint y: 554, distance: 1180.2
click at [1232, 554] on section "PO Followup RS MILA INTERNATIONAL INC. Phone: [PHONE_NUMBER] Email: [EMAIL_ADDR…" at bounding box center [865, 375] width 1405 height 751
click at [1232, 560] on div "Subtotal: $2,790.00 Total: $2,790.00" at bounding box center [714, 570] width 1062 height 21
drag, startPoint x: 1239, startPoint y: 554, endPoint x: 185, endPoint y: 21, distance: 1181.1
click at [185, 21] on section "PO Followup RS MILA INTERNATIONAL INC. Phone: 646-415-8666 Email: Order@mila-in…" at bounding box center [865, 306] width 1366 height 574
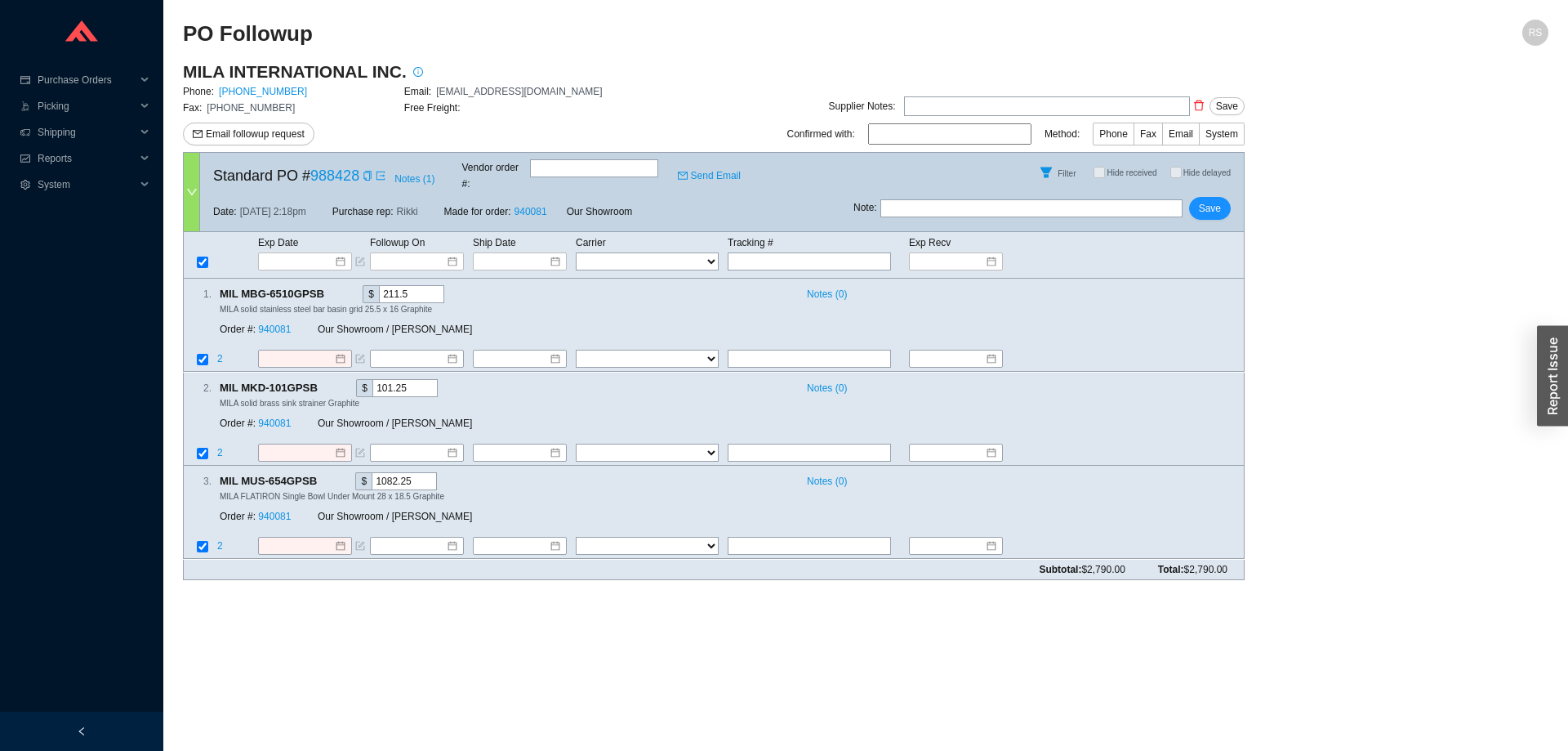
click at [185, 21] on h2 "PO Followup" at bounding box center [695, 34] width 1025 height 28
drag, startPoint x: 185, startPoint y: 21, endPoint x: 1232, endPoint y: 563, distance: 1179.0
click at [1232, 563] on section "PO Followup RS MILA INTERNATIONAL INC. Phone: 646-415-8666 Email: Order@mila-in…" at bounding box center [865, 306] width 1366 height 574
click at [1234, 563] on div "Subtotal: $2,790.00 Total: $2,790.00" at bounding box center [714, 570] width 1062 height 21
click at [815, 253] on input "text" at bounding box center [809, 261] width 163 height 18
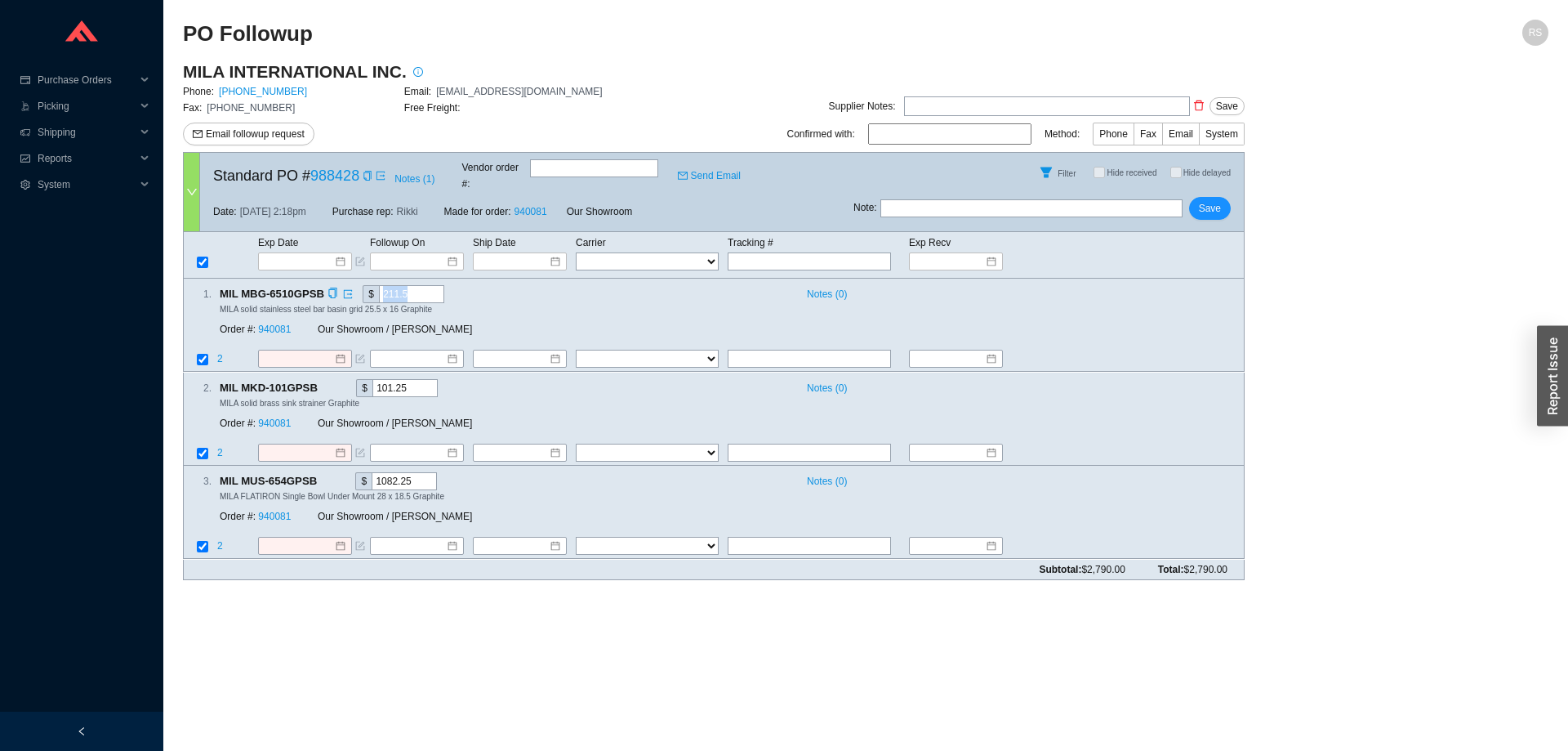
drag, startPoint x: 849, startPoint y: 283, endPoint x: 782, endPoint y: 283, distance: 67.0
click at [782, 286] on div "1 . MIL MBG-6510GPSB $ 211.5 Notes ( 0 ) MILA solid stainless steel bar basin g…" at bounding box center [707, 315] width 1047 height 58
click at [782, 286] on div "MIL MBG-6510GPSB $ 211.5" at bounding box center [505, 294] width 572 height 18
click at [772, 538] on input "text" at bounding box center [809, 547] width 163 height 18
type input "1Z202A2E0396052214"
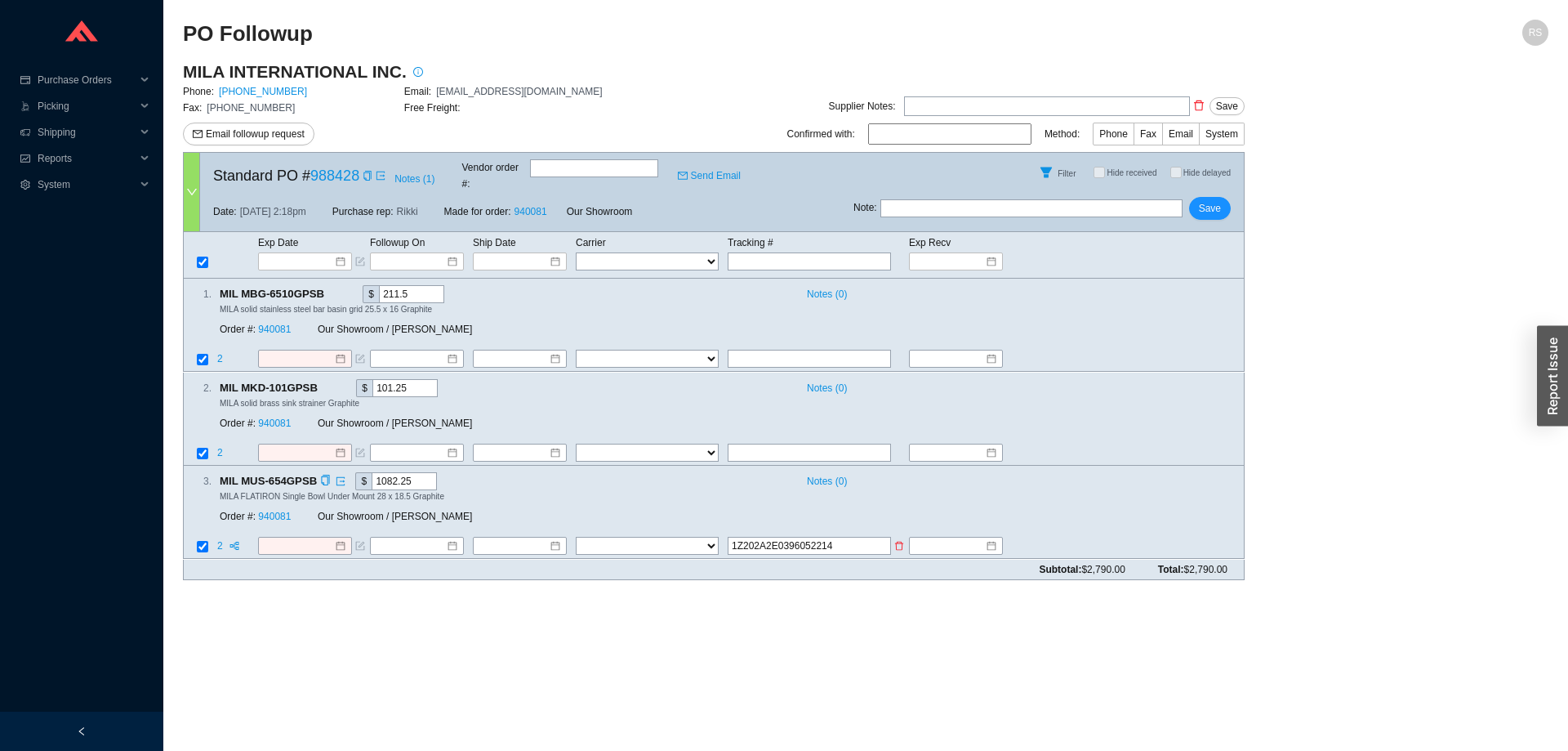
click at [575, 538] on select "FedEx UPS ---------------- 2 Day Transportation INC A&B Freight A. Duie Pyle AA…" at bounding box center [647, 547] width 143 height 18
select select "2"
click option "UPS" at bounding box center [0, 0] width 0 height 0
click at [515, 539] on input at bounding box center [513, 547] width 71 height 16
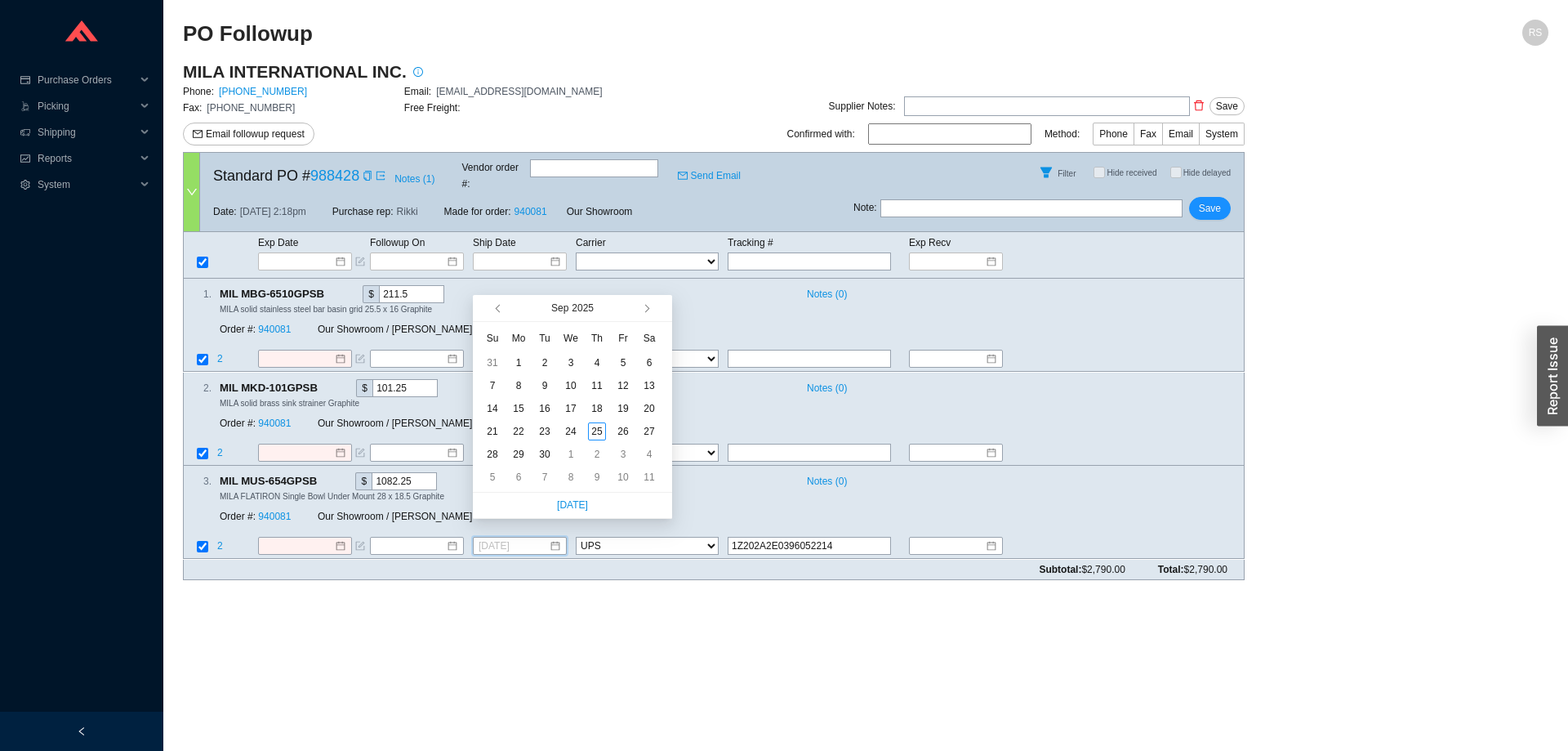
type input "9/3/2025"
type input "8/31/2025"
type input "9/17/2025"
click at [573, 407] on div "17" at bounding box center [571, 408] width 18 height 18
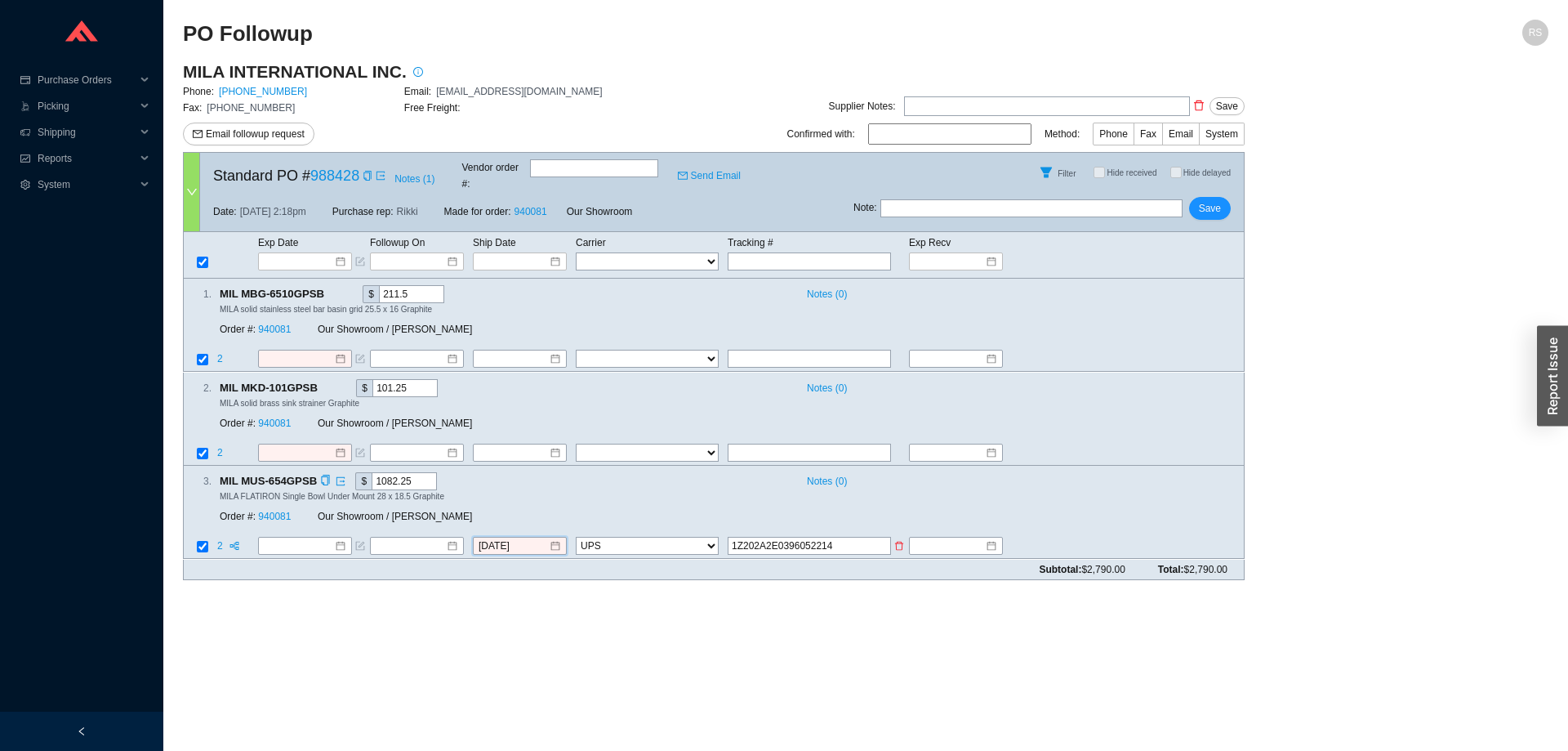
click at [848, 538] on input "1Z202A2E0396052214" at bounding box center [809, 547] width 163 height 18
click at [1189, 197] on button "Save" at bounding box center [1210, 208] width 41 height 23
select select "2"
drag, startPoint x: 838, startPoint y: 531, endPoint x: 730, endPoint y: 531, distance: 108.0
click at [730, 538] on input "1Z202A2E0396052214" at bounding box center [803, 547] width 151 height 18
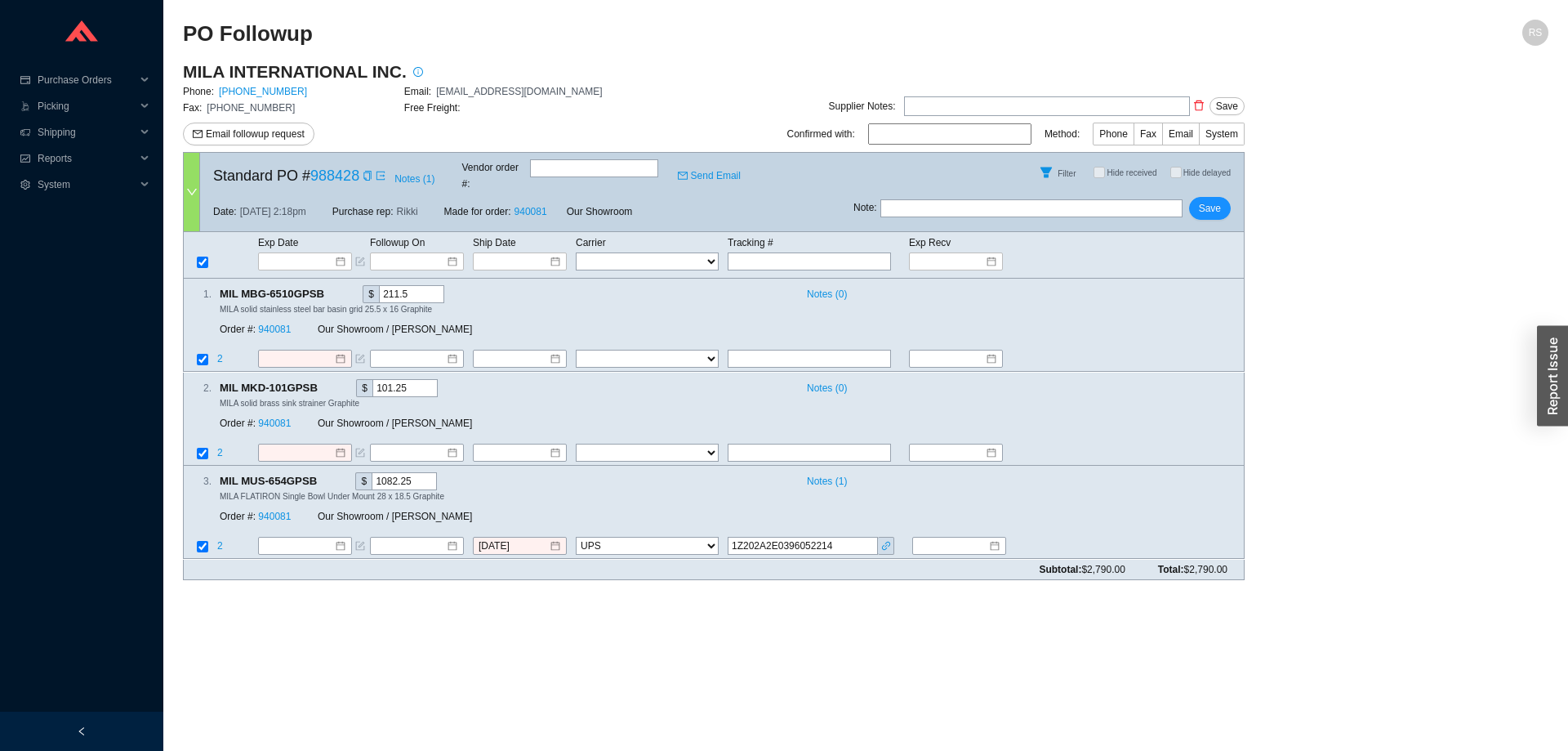
click at [795, 580] on main "PO Followup RS MILA INTERNATIONAL INC. Phone: 646-415-8666 Email: Order@mila-in…" at bounding box center [865, 385] width 1366 height 731
click at [847, 538] on input "1Z202A2E0396052214" at bounding box center [803, 547] width 151 height 18
click at [890, 541] on icon "link" at bounding box center [886, 546] width 9 height 9
click at [832, 538] on input "1Z202A2E0396052214" at bounding box center [803, 547] width 151 height 18
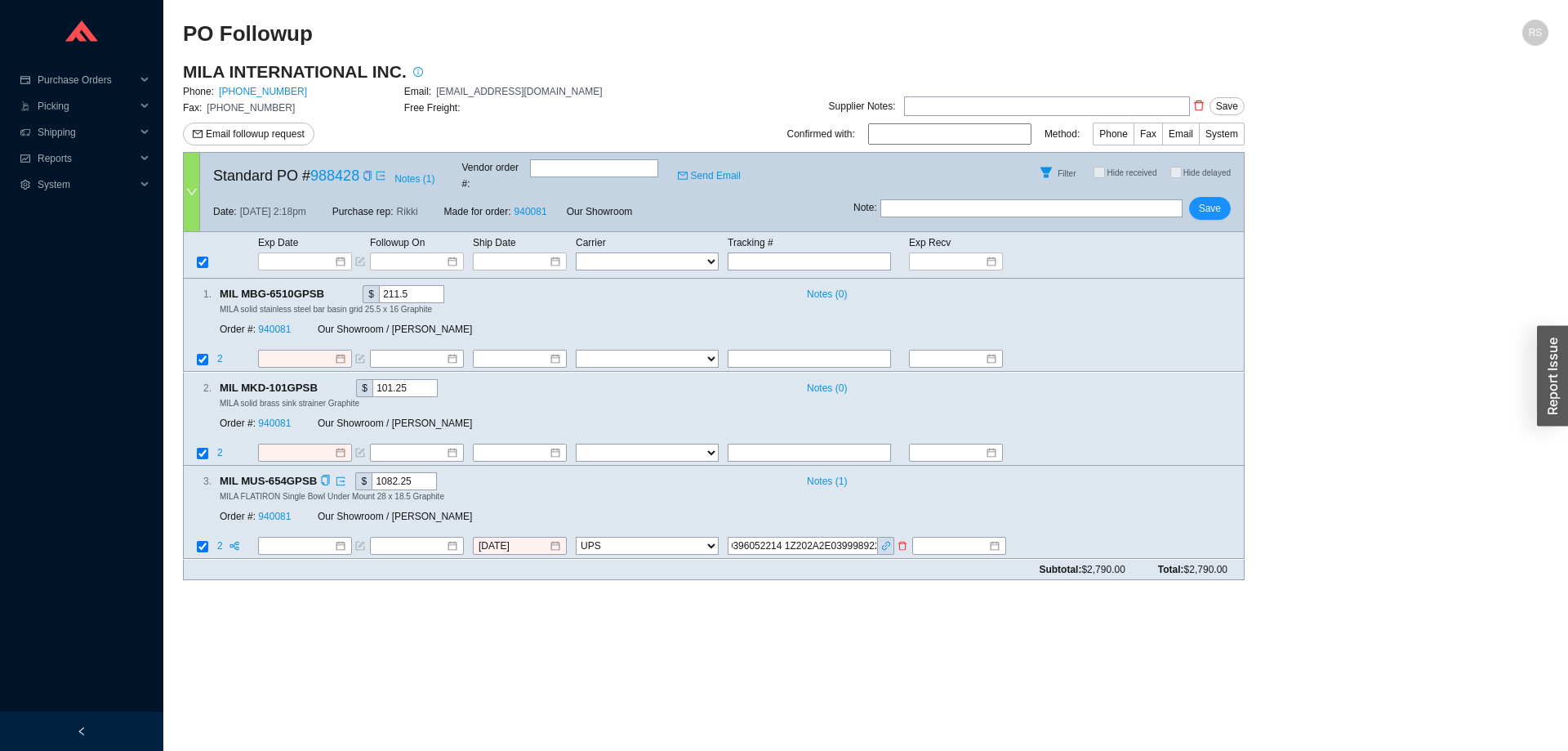
drag, startPoint x: 783, startPoint y: 533, endPoint x: 914, endPoint y: 533, distance: 131.0
click at [878, 538] on input "1Z202A2E0396052214 1Z202A2E0399989225" at bounding box center [803, 547] width 151 height 18
type input "1Z202A2E0396052214 1Z202A2E0399989225"
click at [551, 490] on div "MILA FLATIRON Single Bowl Under Mount  28 x 18.5 Graphite" at bounding box center [725, 496] width 1011 height 11
drag, startPoint x: 298, startPoint y: 301, endPoint x: 1037, endPoint y: 435, distance: 751.1
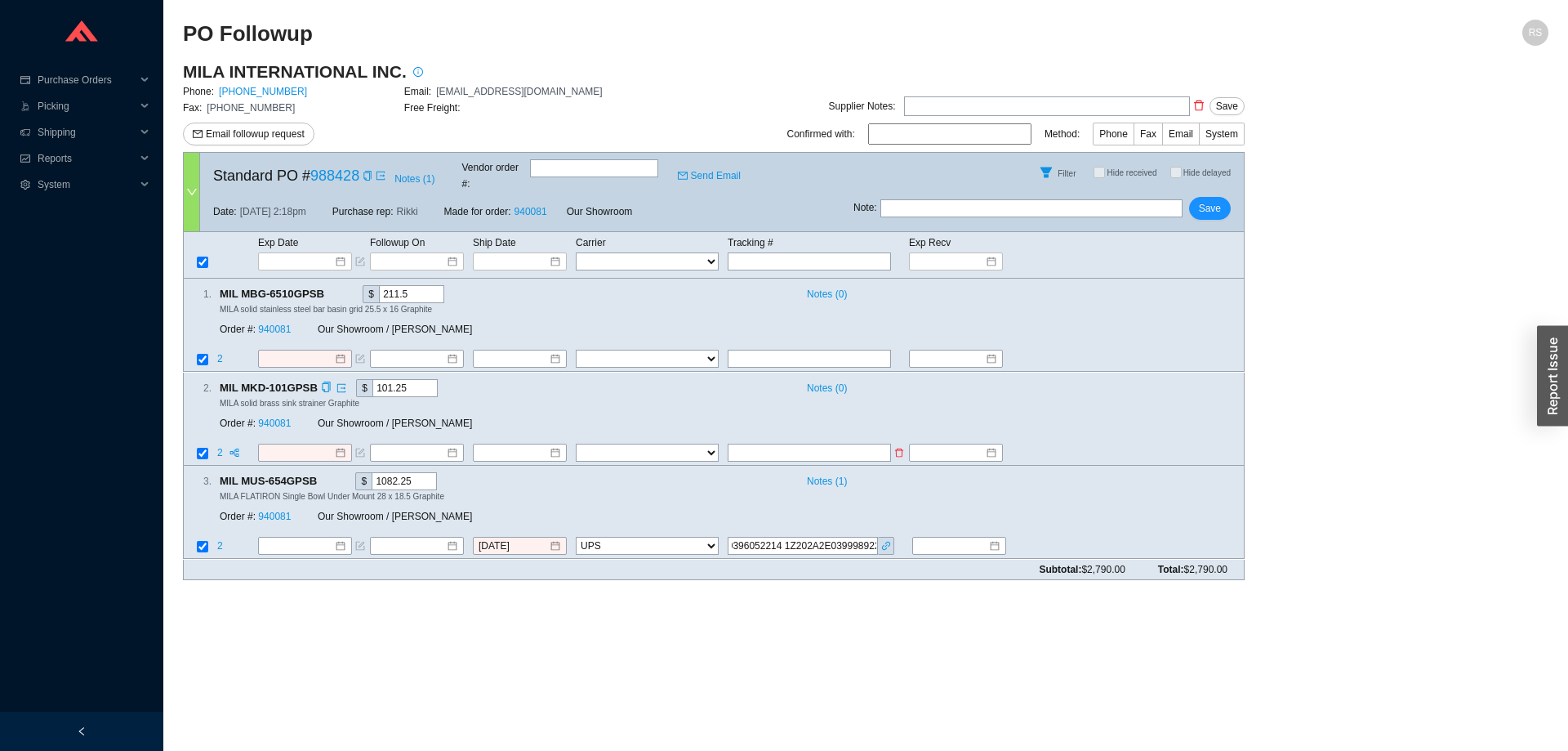
click at [1031, 435] on div "Exp Date Followup On Ship Date Carrier Tracking # Exp Recv FedEx UPS ----------…" at bounding box center [714, 395] width 1062 height 327
click at [1051, 443] on td at bounding box center [1129, 453] width 229 height 22
click at [768, 444] on input "text" at bounding box center [809, 452] width 163 height 18
drag, startPoint x: 842, startPoint y: 436, endPoint x: 732, endPoint y: 429, distance: 110.2
click at [732, 444] on input "1Z202A2E0394792106" at bounding box center [809, 452] width 163 height 18
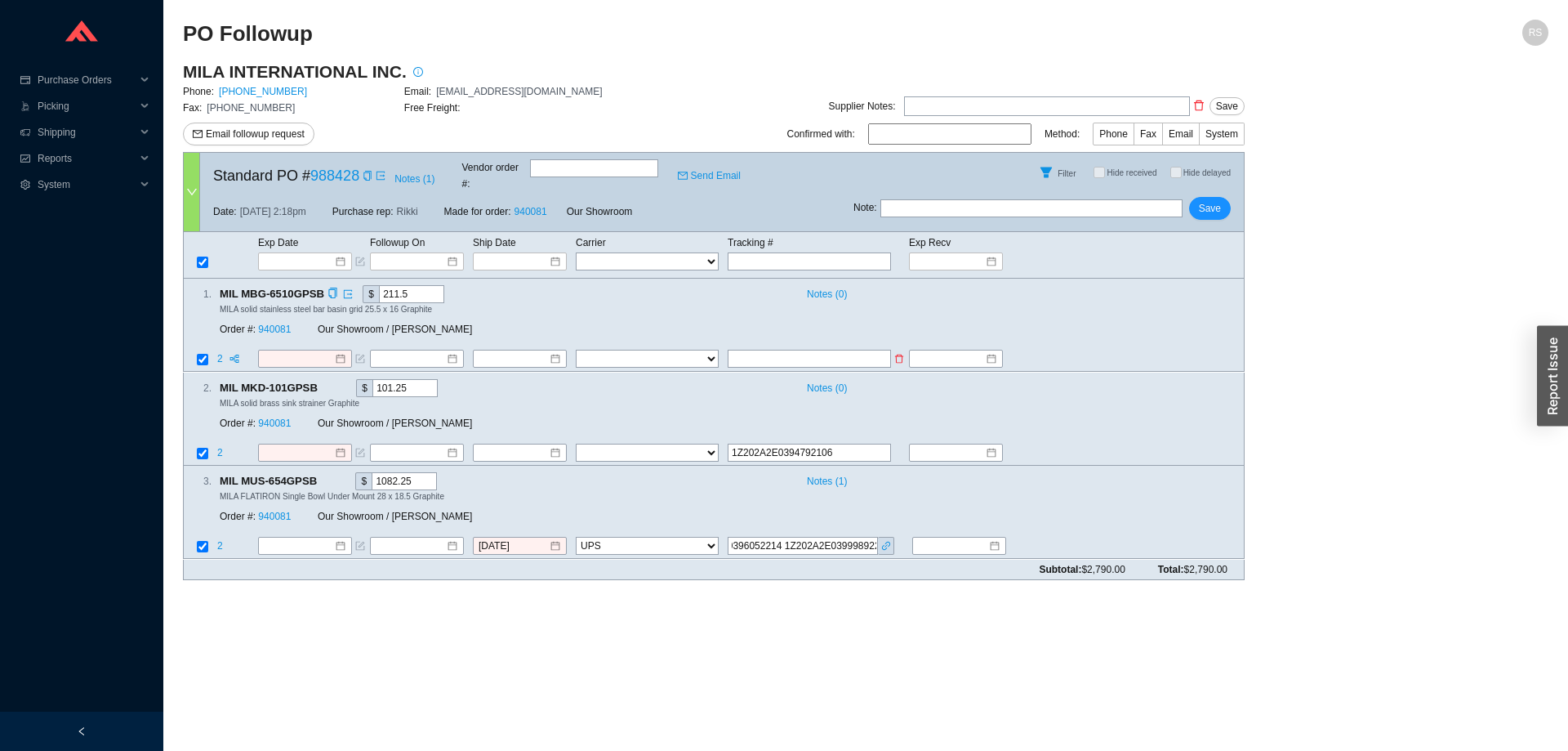
type input "1Z202A2E0394792106"
click at [743, 351] on input "text" at bounding box center [809, 359] width 163 height 18
paste input "1Z202A2E0394792106"
type input "1Z202A2E0394792106"
click at [575, 351] on select "FedEx UPS ---------------- 2 Day Transportation INC A&B Freight A. Duie Pyle AA…" at bounding box center [647, 359] width 143 height 18
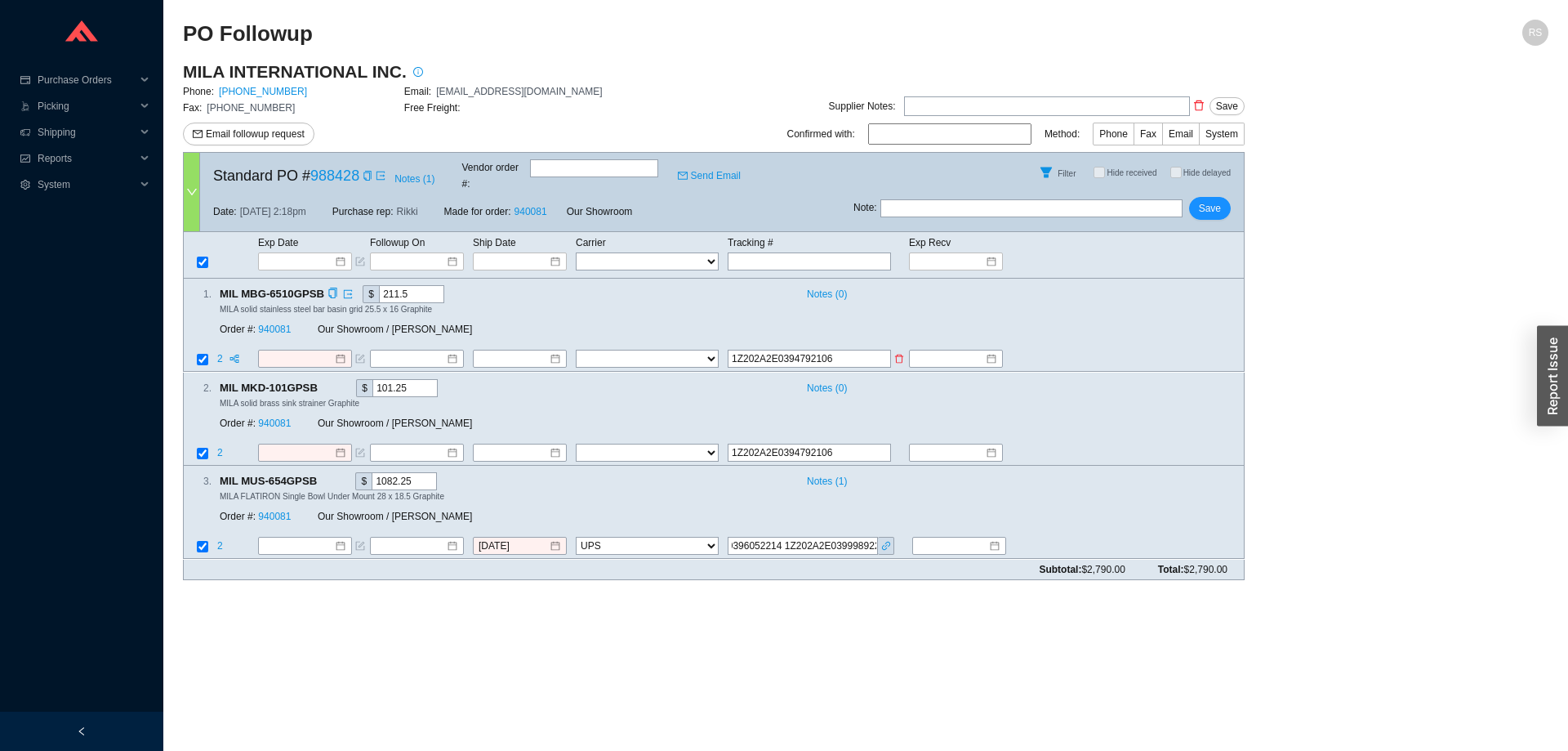
select select "2"
click option "UPS" at bounding box center [0, 0] width 0 height 0
click at [575, 444] on select "FedEx UPS ---------------- 2 Day Transportation INC A&B Freight A. Duie Pyle AA…" at bounding box center [647, 452] width 143 height 18
select select "2"
click option "UPS" at bounding box center [0, 0] width 0 height 0
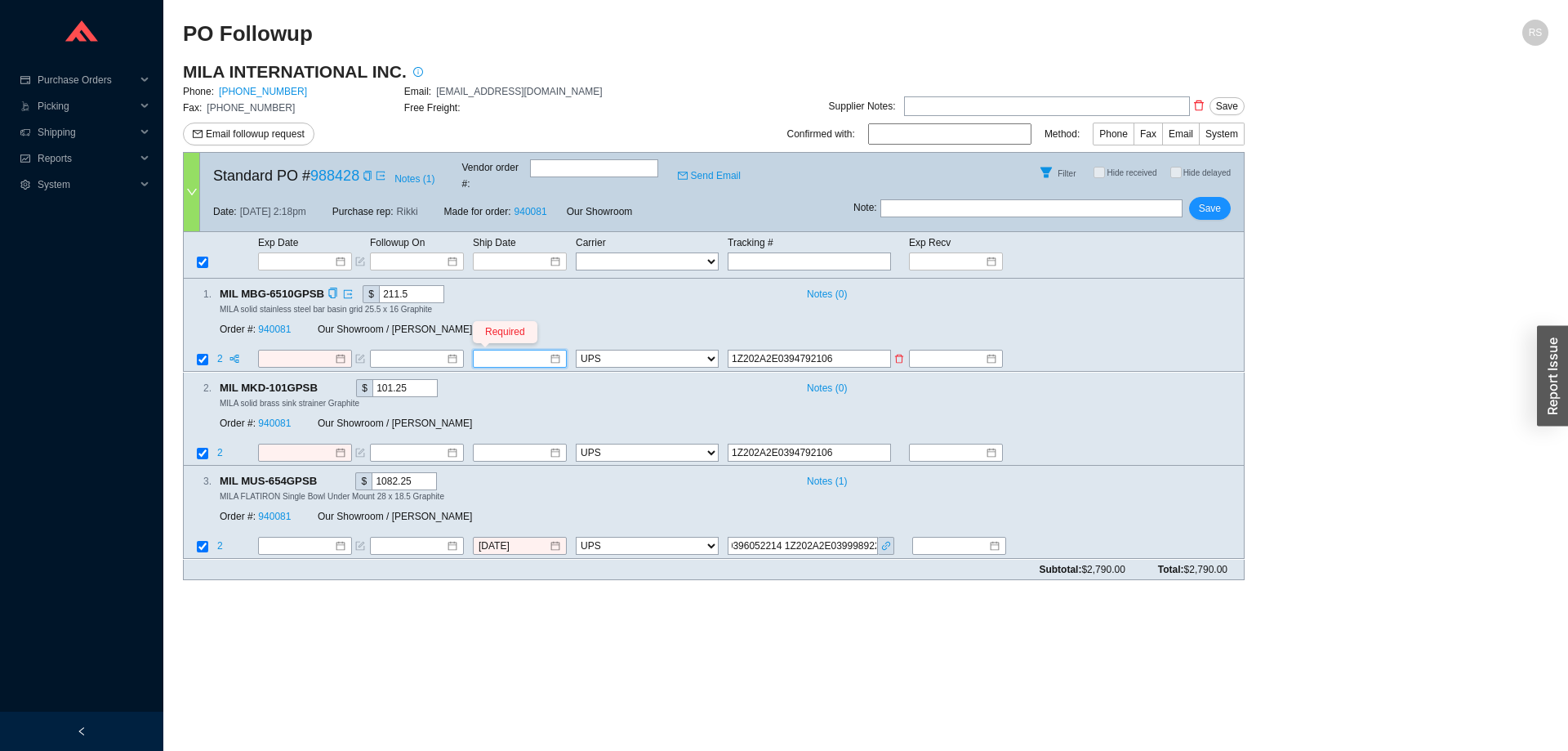
click at [500, 351] on input at bounding box center [513, 359] width 71 height 16
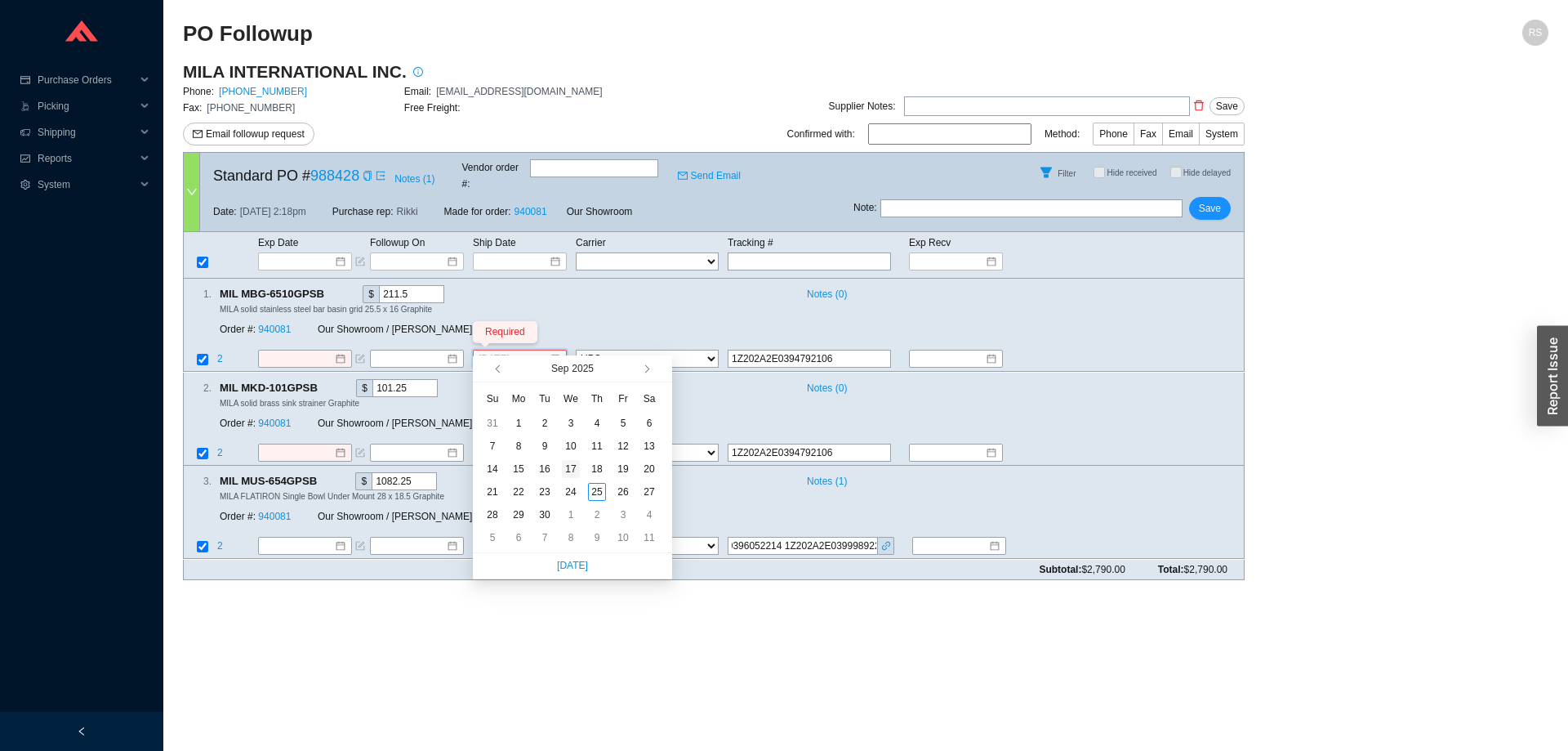
type input "9/17/2025"
click at [573, 466] on div "17" at bounding box center [571, 468] width 18 height 18
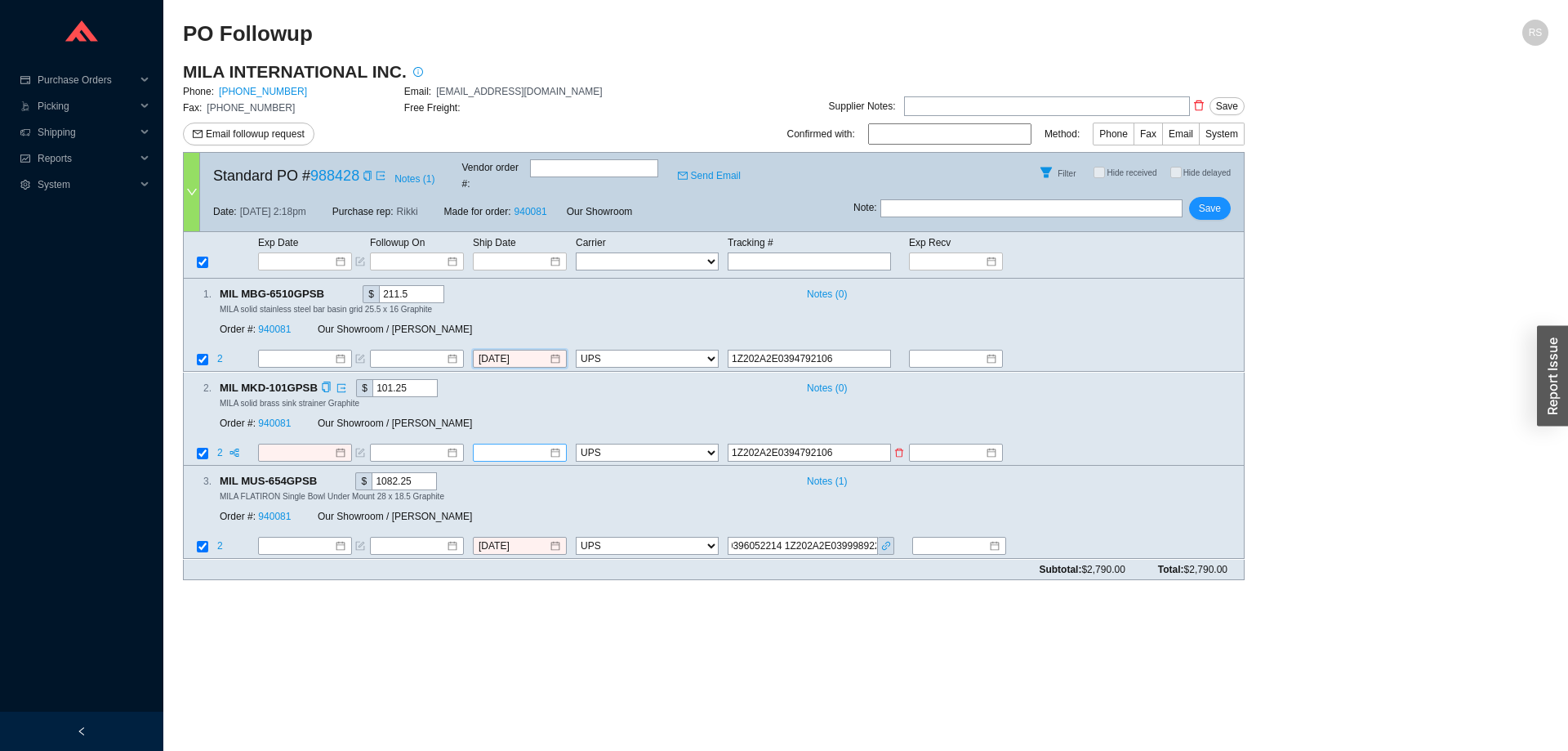
click at [507, 445] on input at bounding box center [513, 452] width 71 height 16
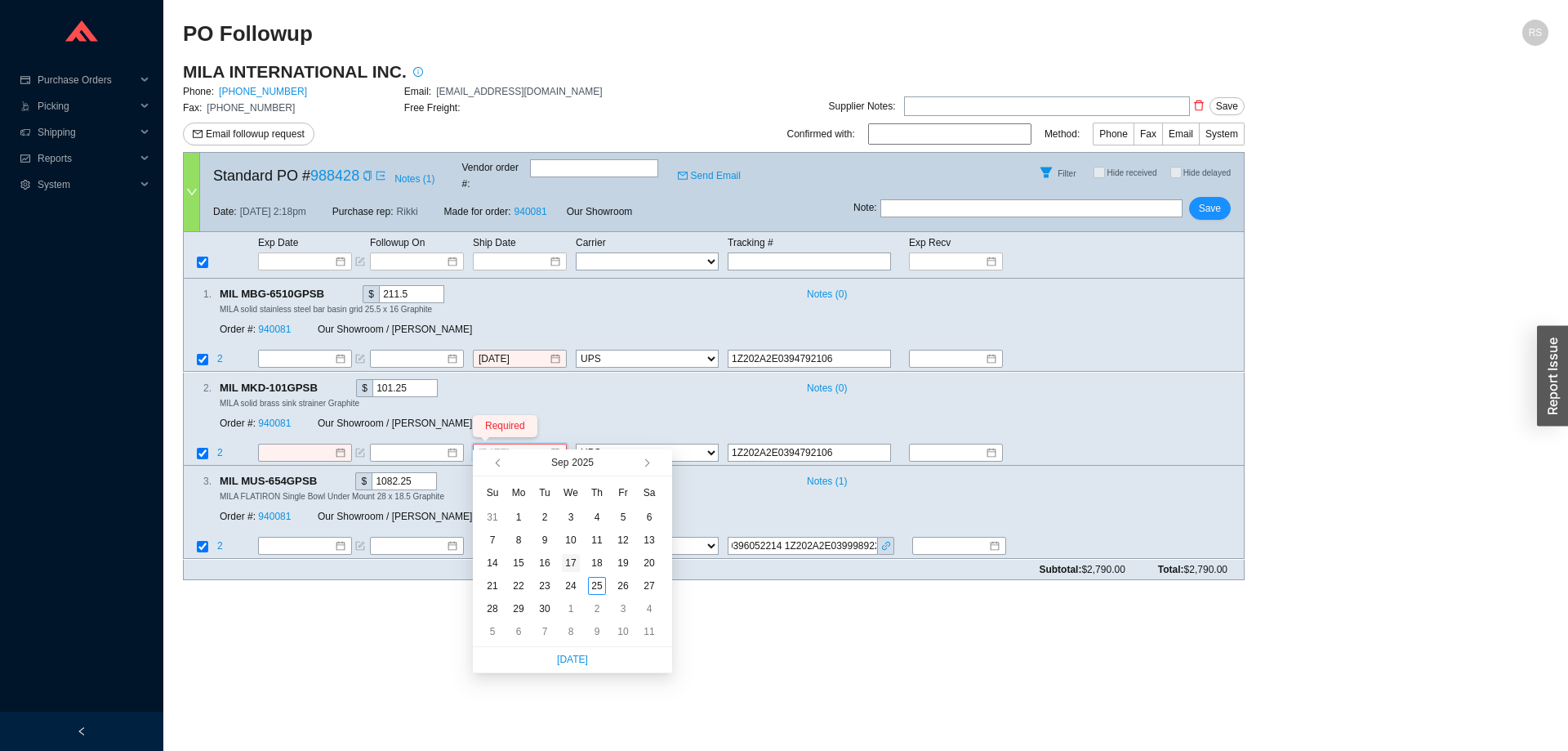
type input "9/17/2025"
click at [569, 563] on div "17" at bounding box center [571, 563] width 18 height 18
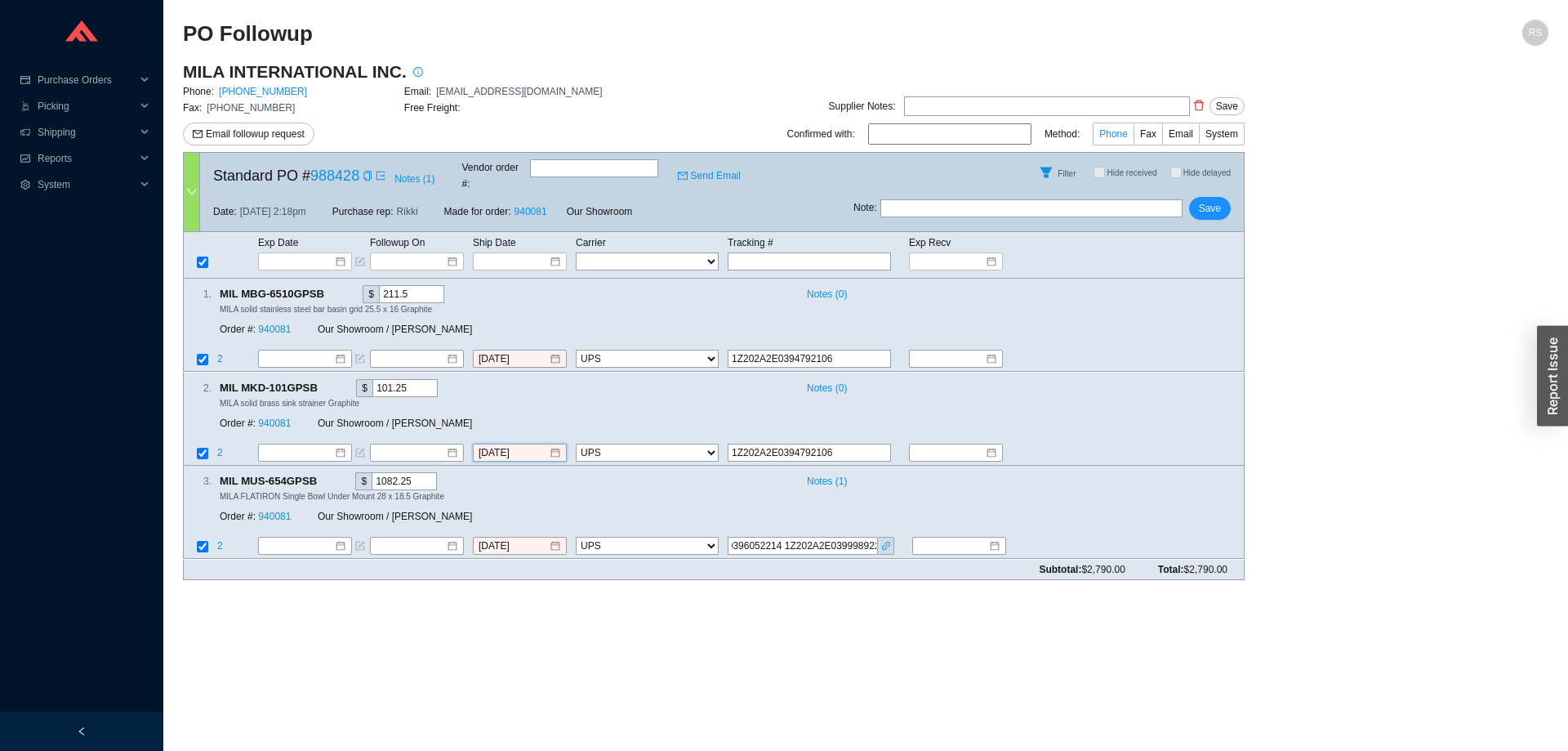
click at [1114, 135] on span "Phone" at bounding box center [1113, 134] width 28 height 11
click at [1134, 138] on input "Phone" at bounding box center [1134, 138] width 0 height 0
click at [958, 137] on input at bounding box center [949, 134] width 163 height 22
type input "jacob"
click at [1209, 201] on span "Save" at bounding box center [1209, 208] width 22 height 16
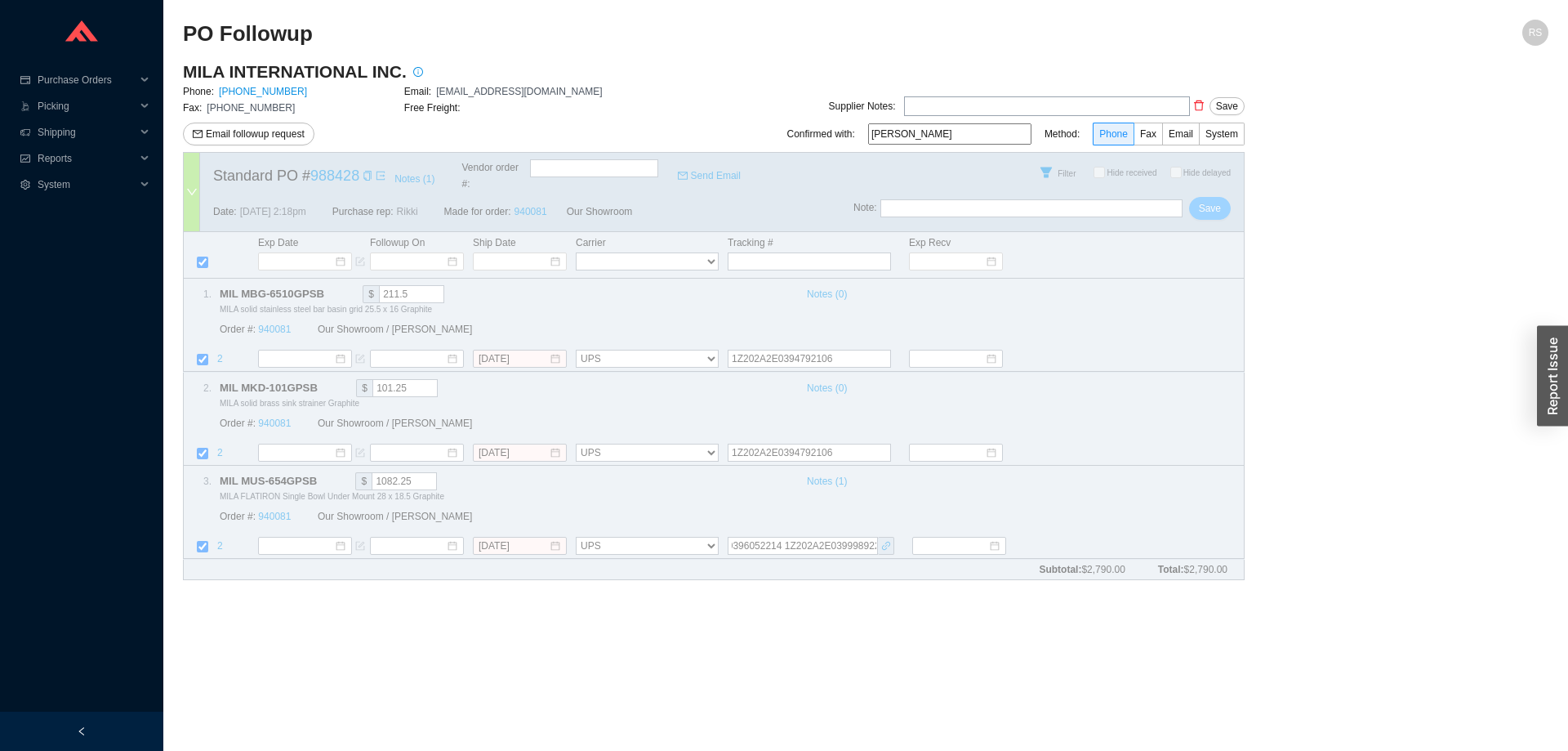
select select "2"
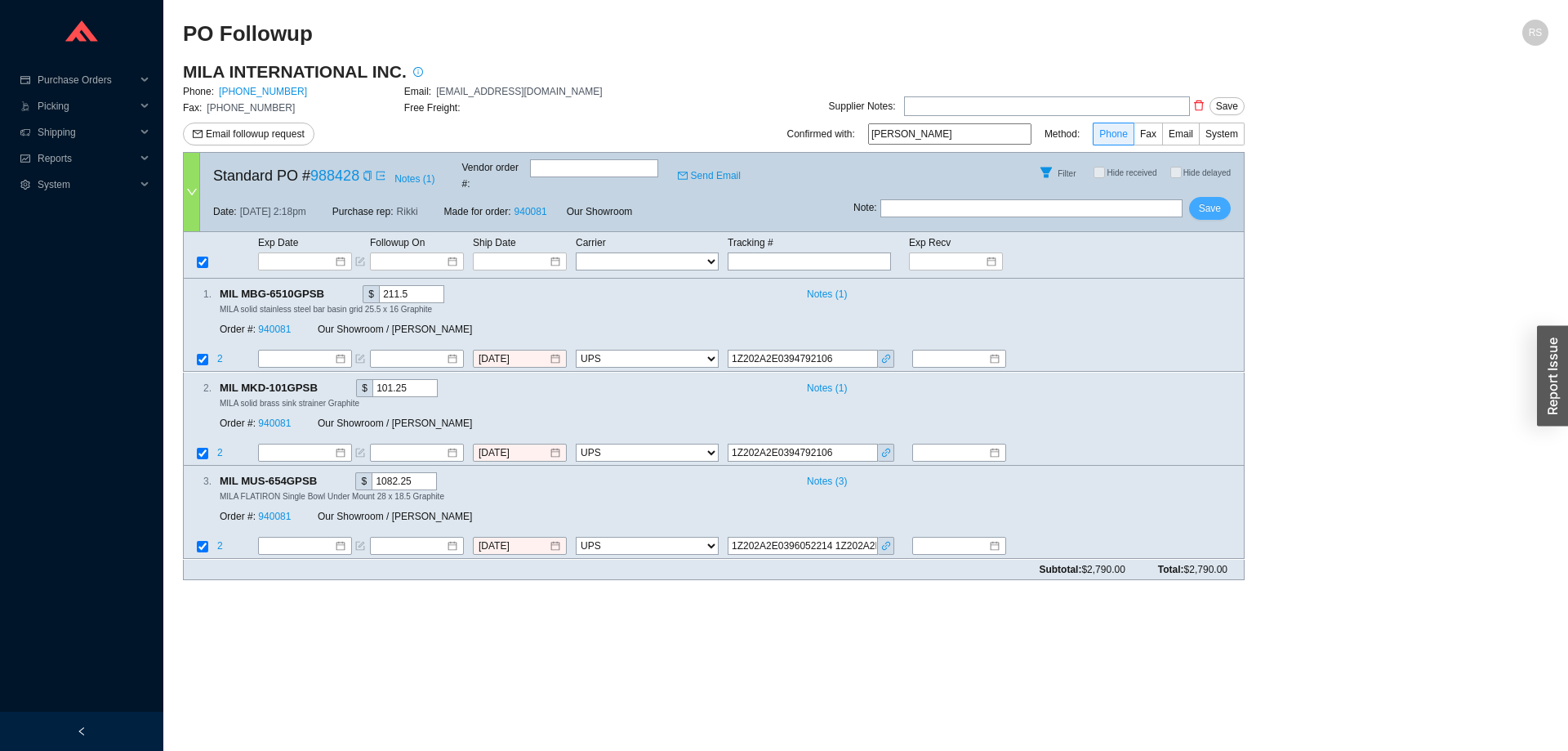
click at [1212, 201] on span "Save" at bounding box center [1209, 208] width 22 height 16
click at [364, 171] on icon "copy" at bounding box center [367, 175] width 8 height 9
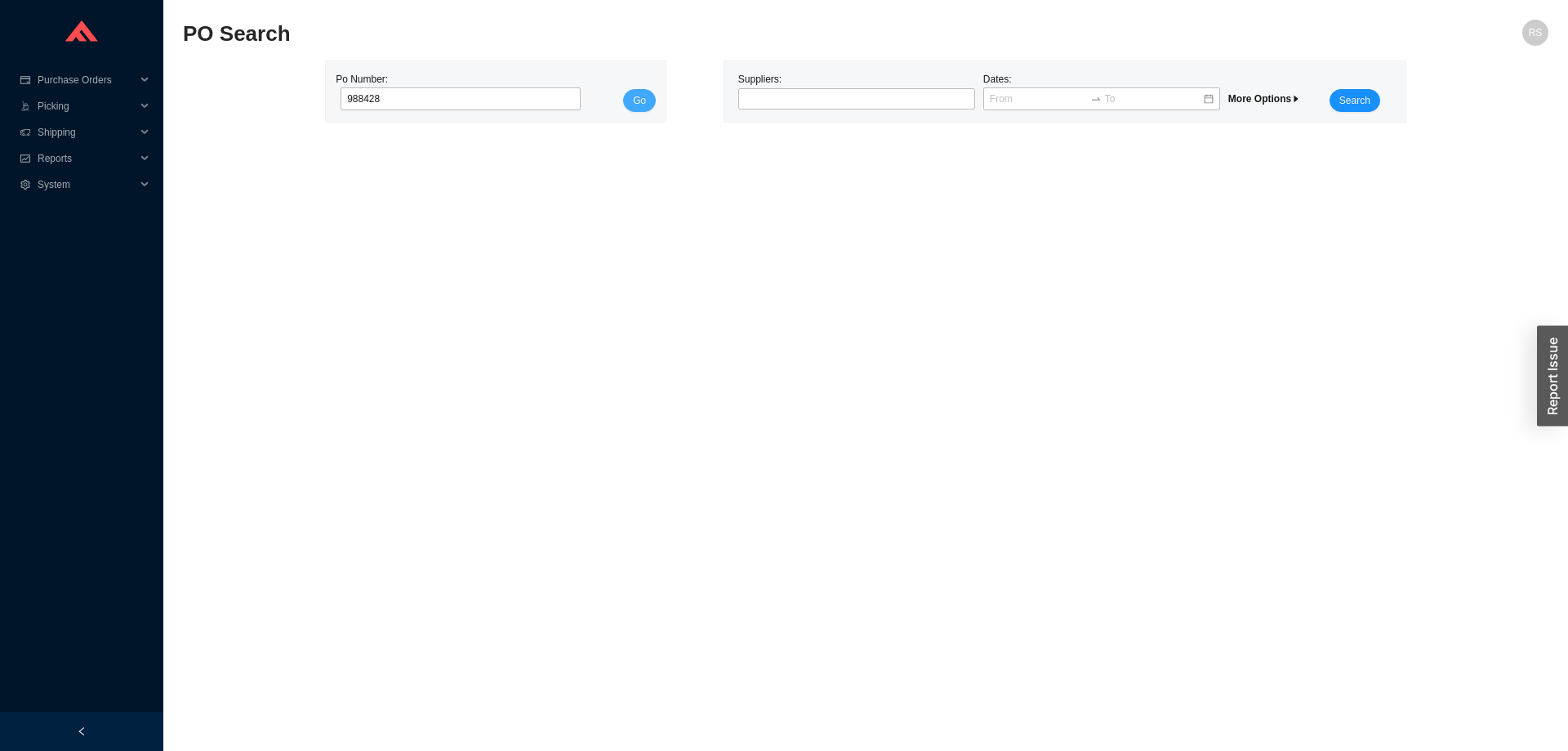
type input "988428"
click at [639, 100] on span "Go" at bounding box center [639, 100] width 13 height 16
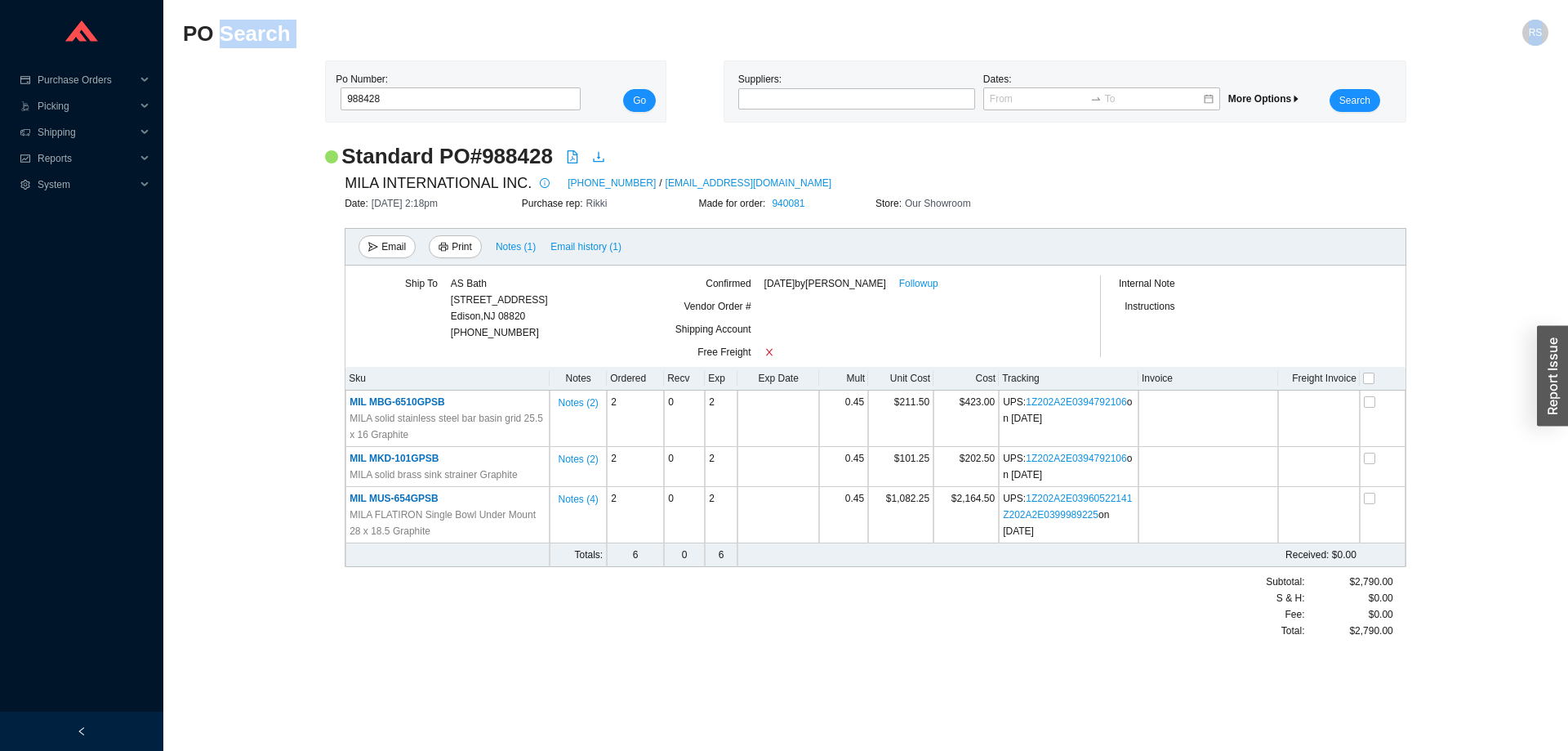
drag, startPoint x: 1401, startPoint y: 633, endPoint x: 217, endPoint y: 55, distance: 1317.6
click at [217, 46] on section "PO Search RS Po Number: 988428 Go Suppliers: Dates: More Options Search Standar…" at bounding box center [865, 337] width 1366 height 636
click at [217, 55] on div "PO Search" at bounding box center [695, 40] width 1025 height 40
click at [791, 203] on link "940081" at bounding box center [788, 204] width 33 height 11
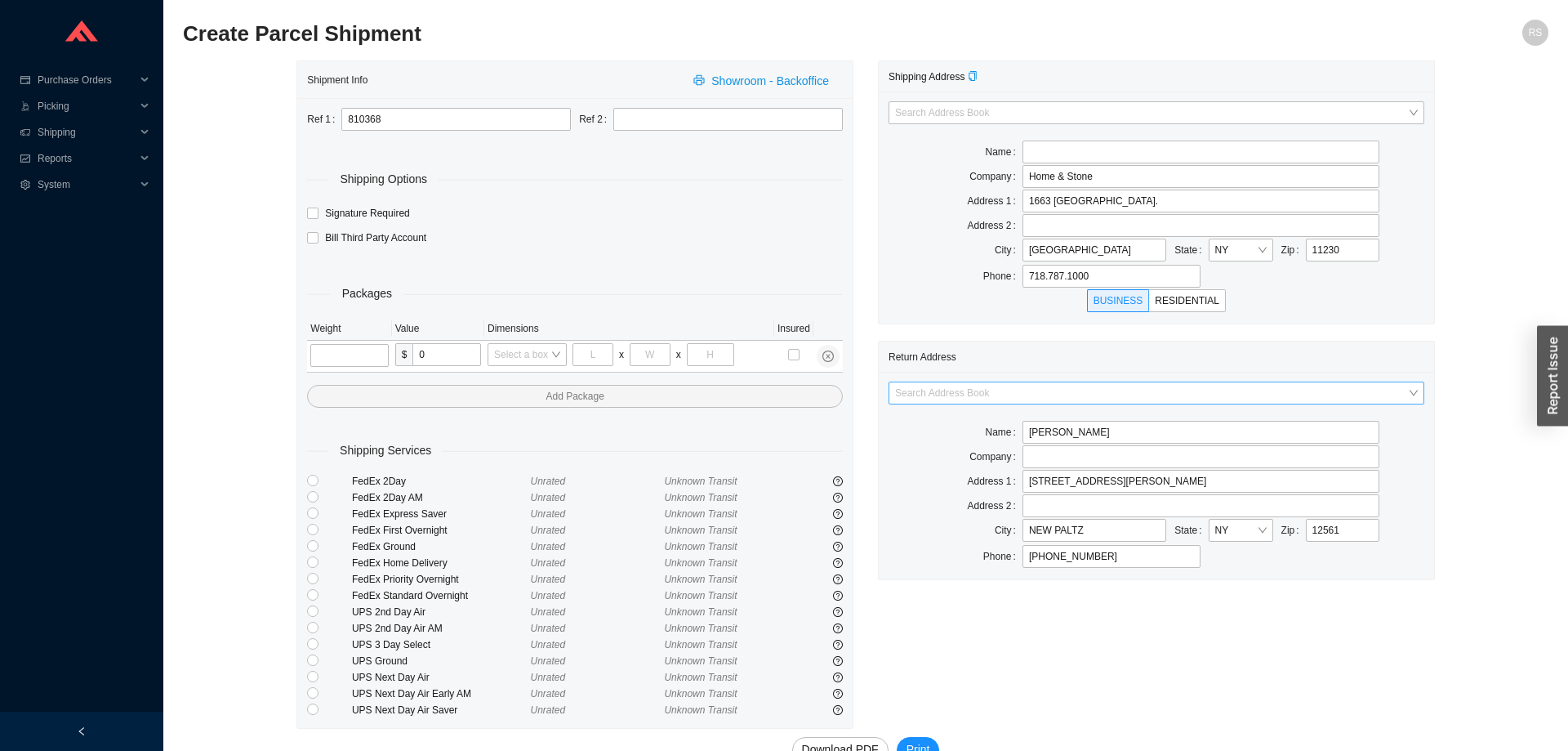
scroll to position [37, 0]
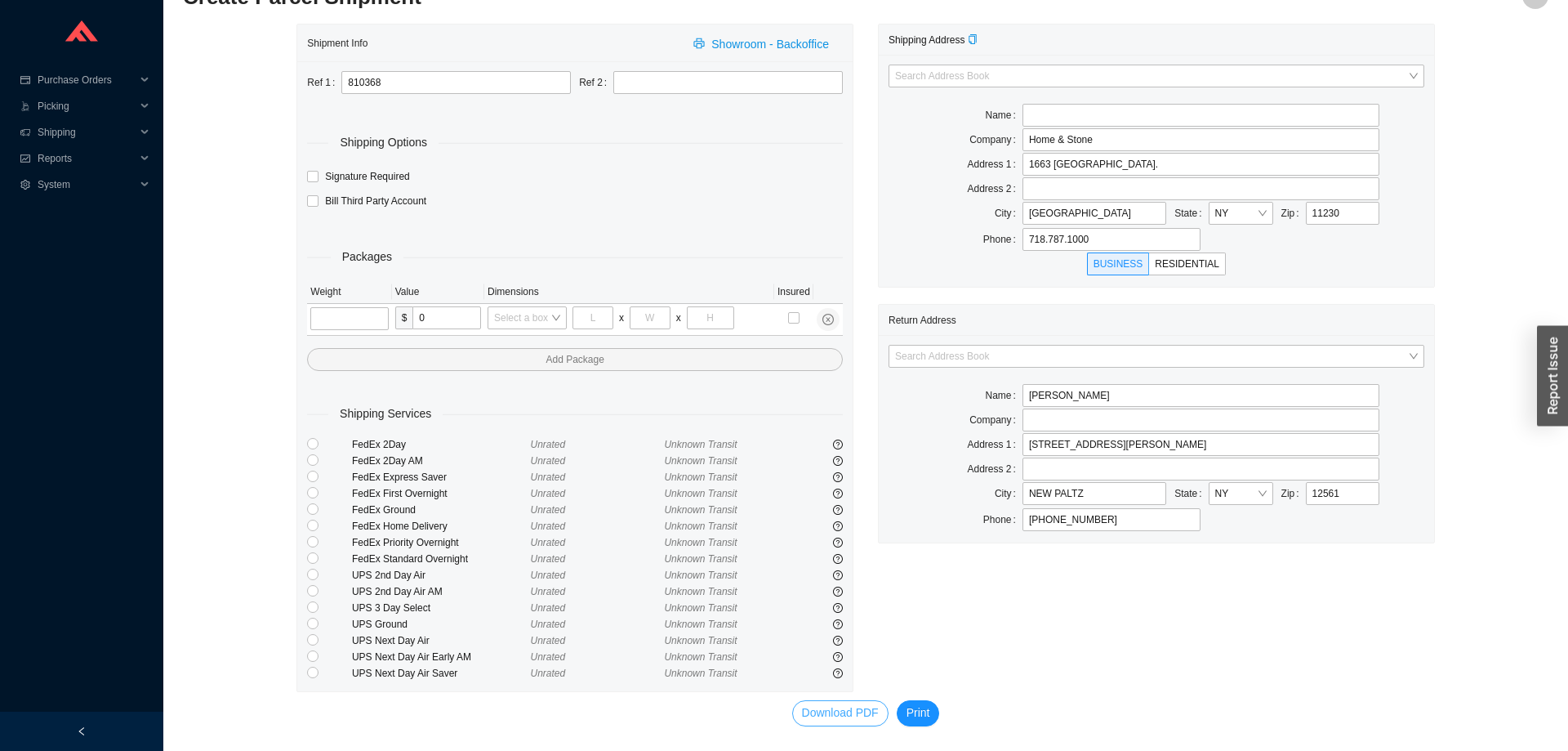
click at [847, 713] on span "Download PDF" at bounding box center [841, 713] width 77 height 19
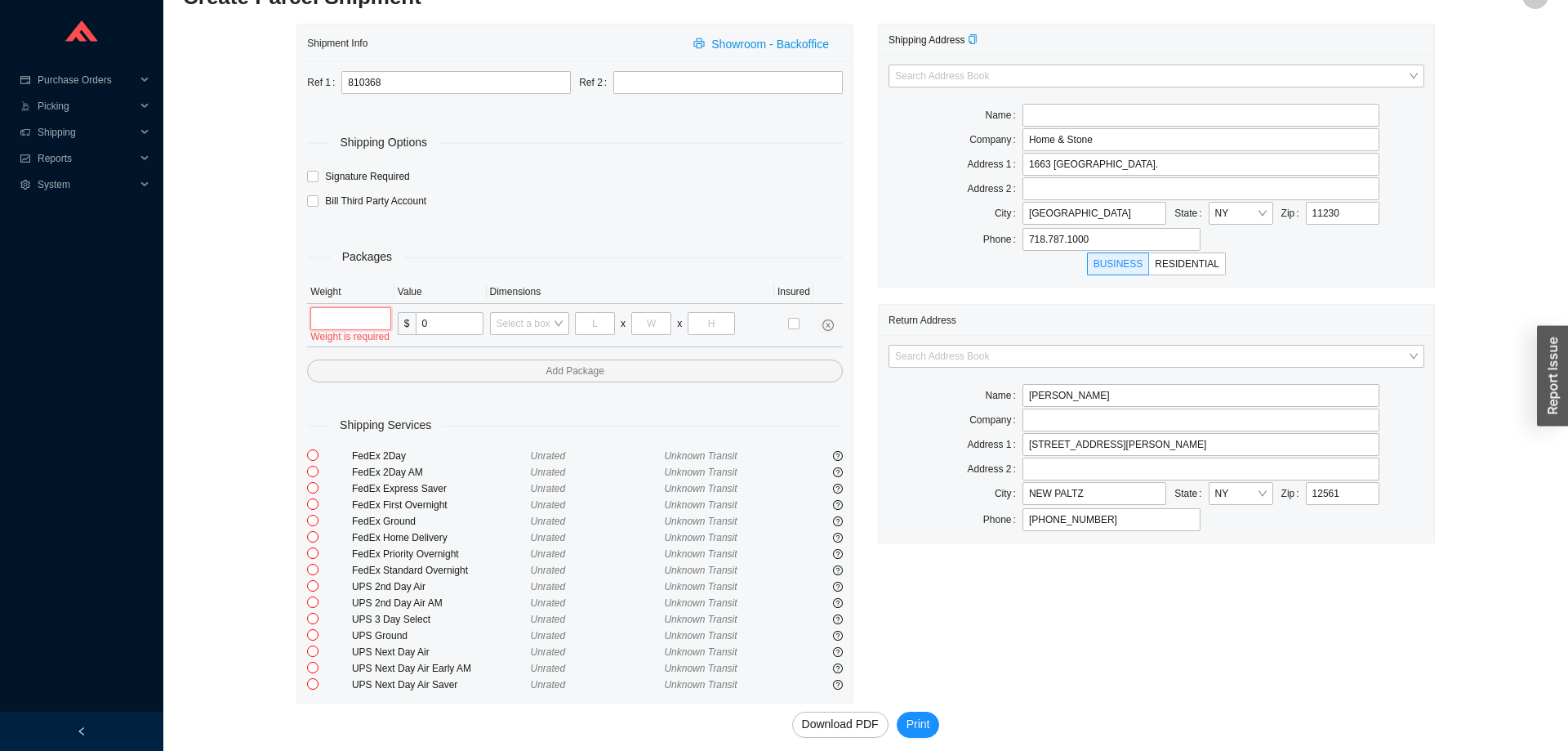
click at [342, 325] on input "tel" at bounding box center [351, 318] width 81 height 23
click at [346, 323] on input "tel" at bounding box center [351, 318] width 81 height 23
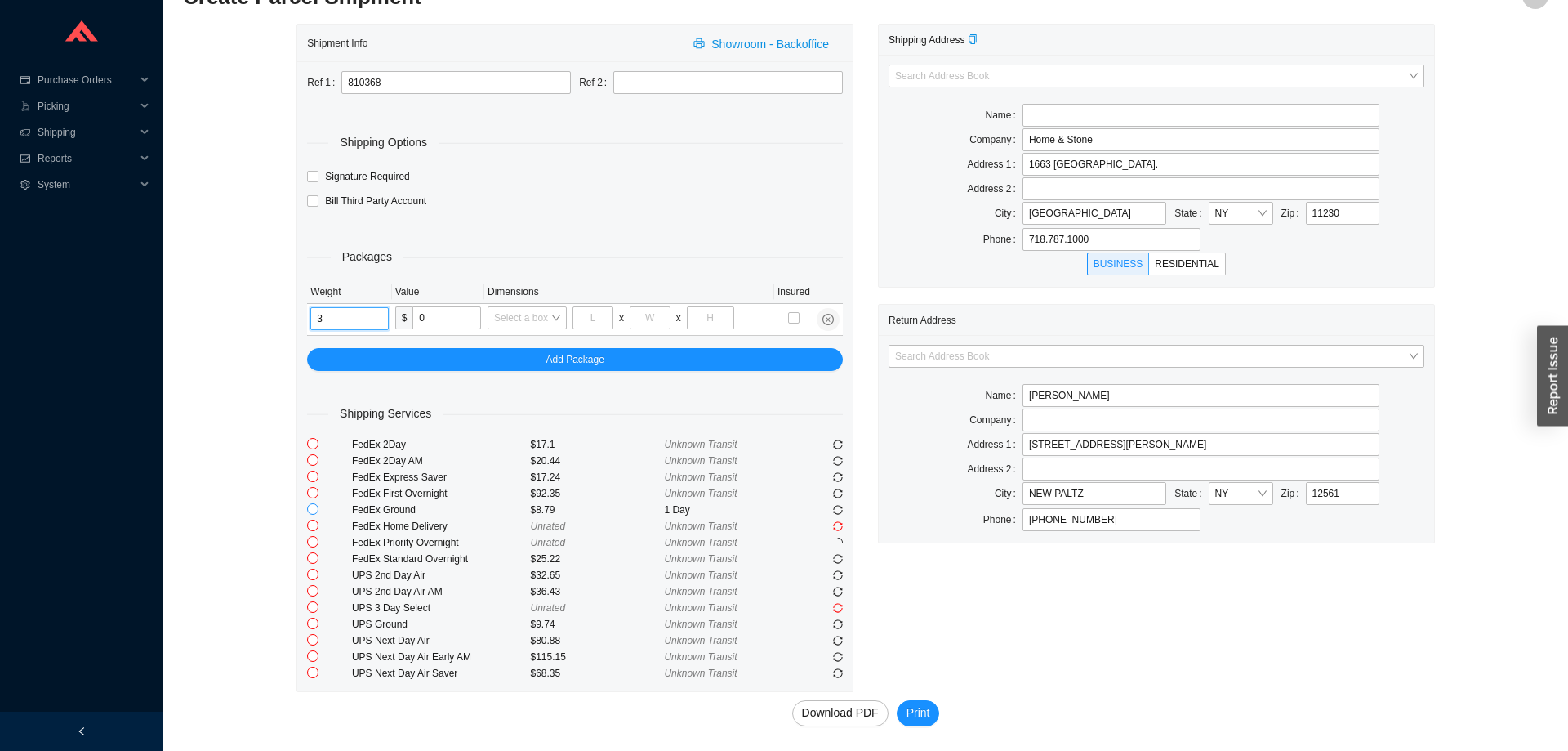
type input "3"
click at [312, 514] on input "radio" at bounding box center [313, 509] width 11 height 11
radio input "true"
click at [849, 717] on span "Download PDF" at bounding box center [841, 713] width 77 height 19
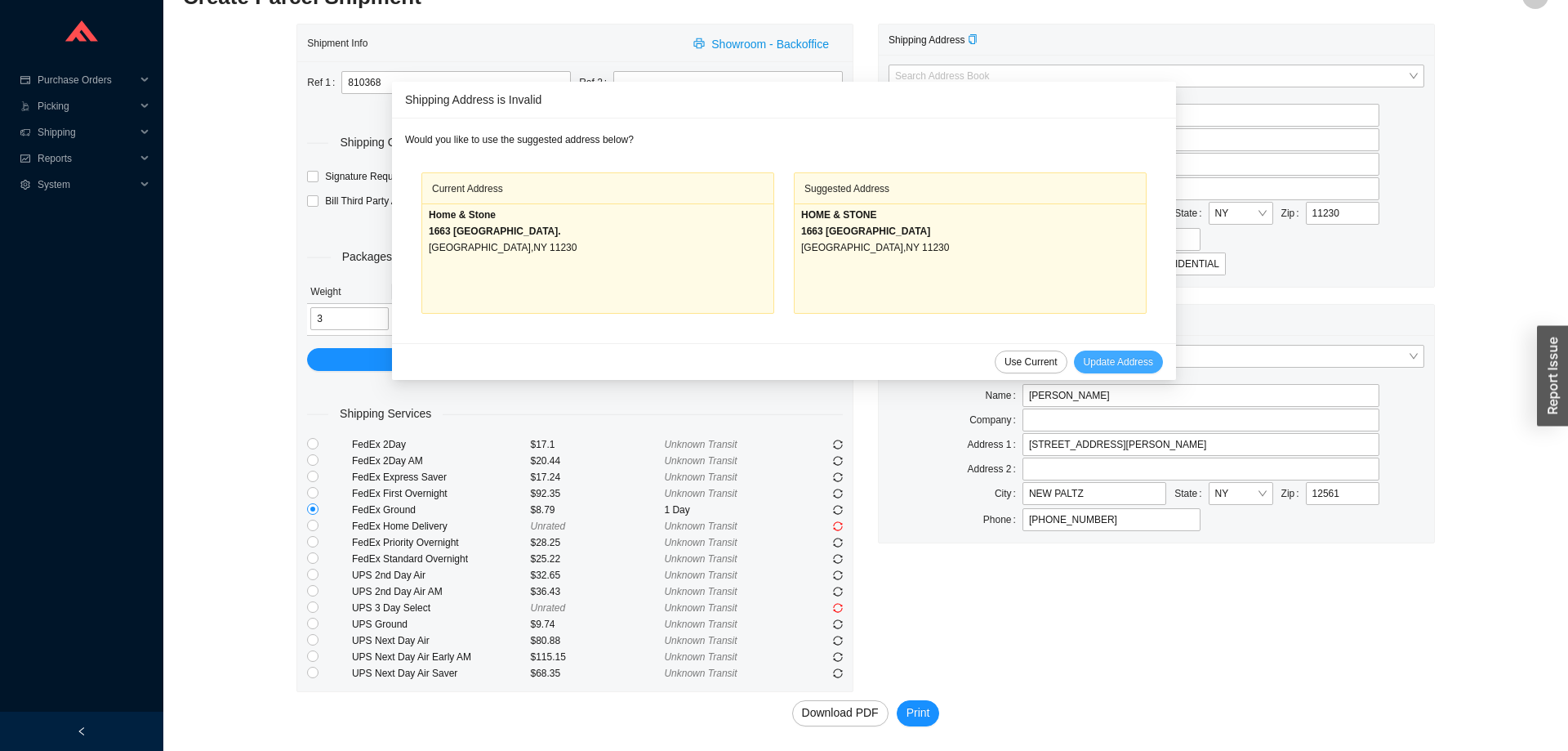
click at [1099, 363] on span "Update Address" at bounding box center [1119, 362] width 70 height 16
type input "HOME & STONE"
type input "1663 [GEOGRAPHIC_DATA]"
